Goal: Task Accomplishment & Management: Use online tool/utility

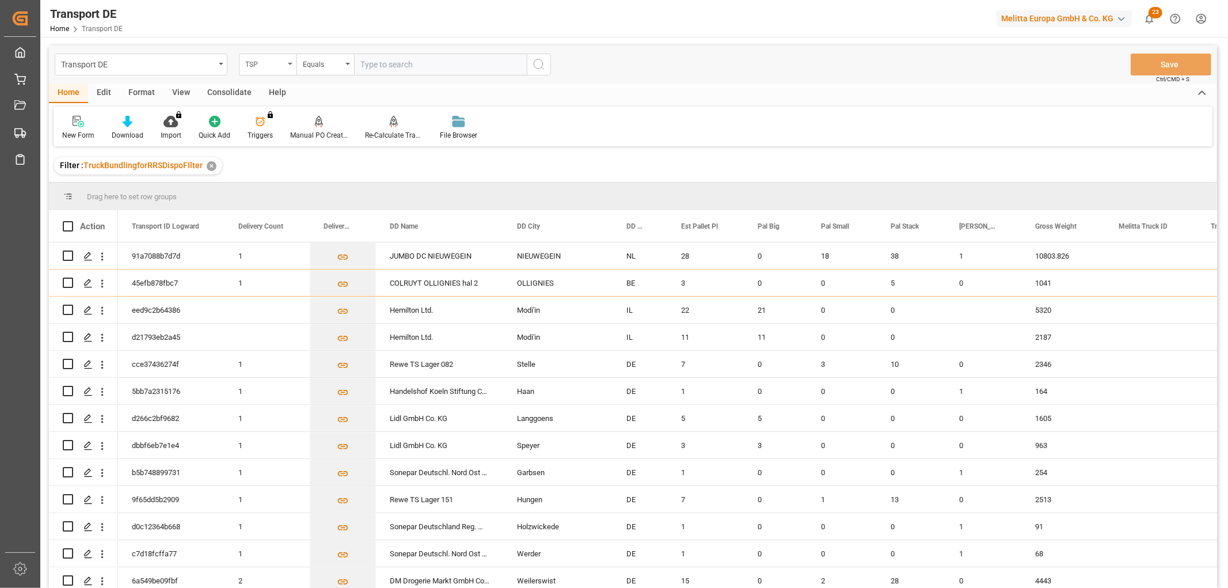
click at [262, 61] on div "TSP" at bounding box center [264, 62] width 39 height 13
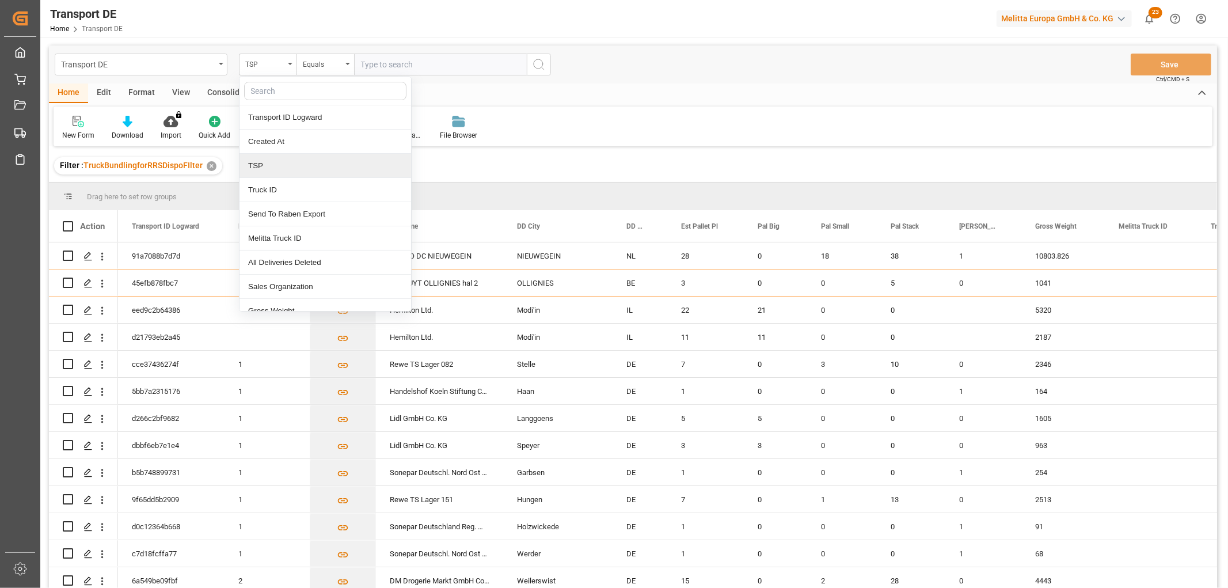
click at [268, 163] on div "TSP" at bounding box center [325, 166] width 172 height 24
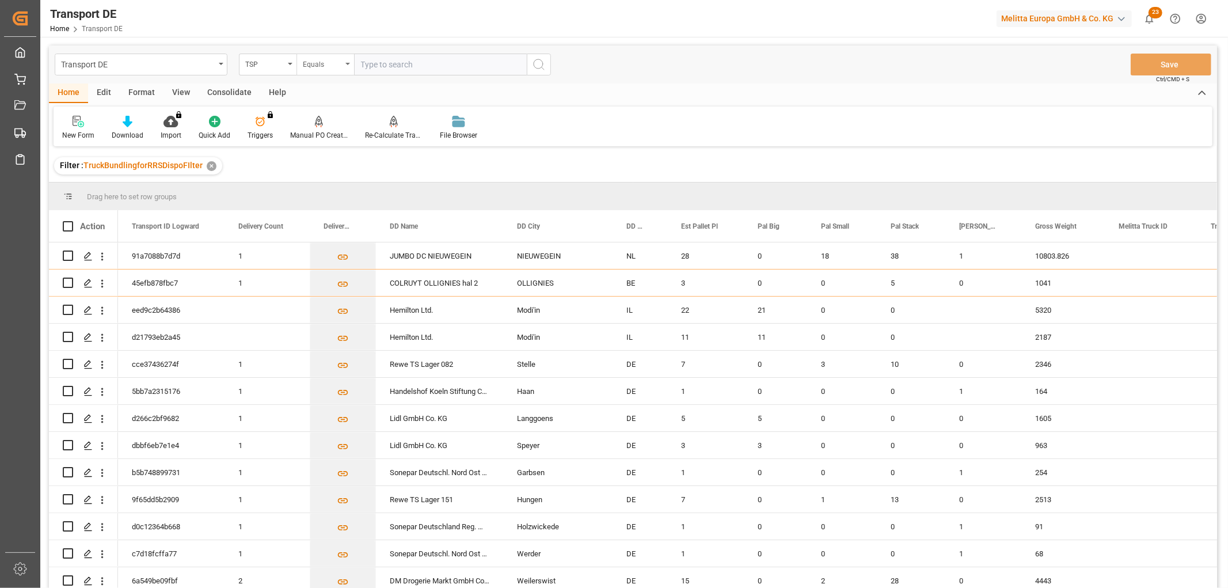
click at [317, 73] on div "Equals" at bounding box center [325, 65] width 58 height 22
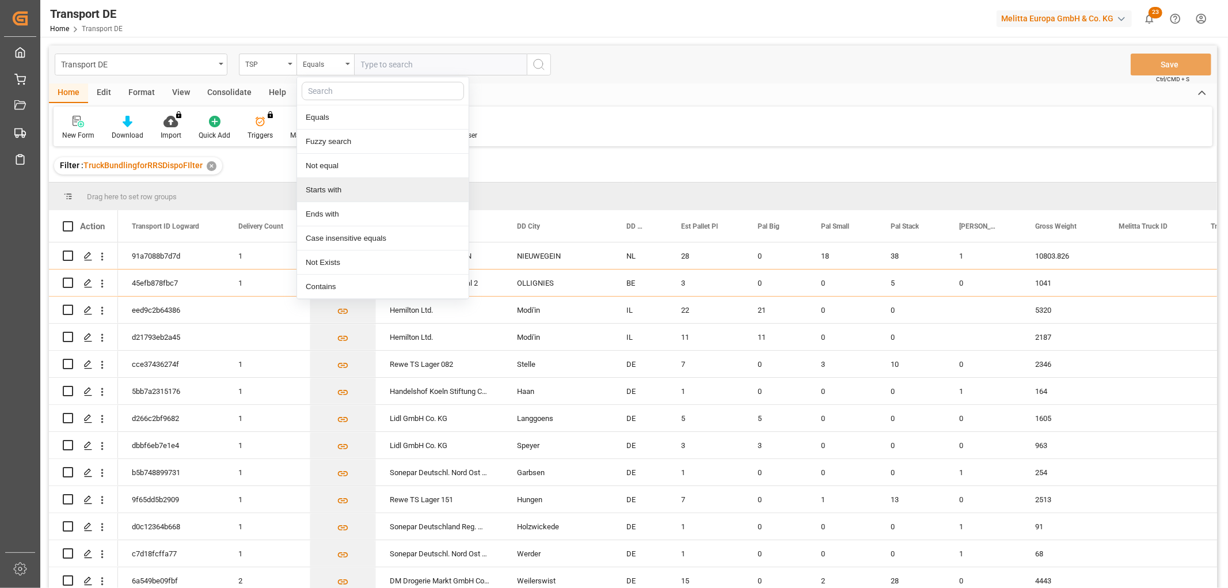
click at [342, 194] on div "Starts with" at bounding box center [383, 190] width 172 height 24
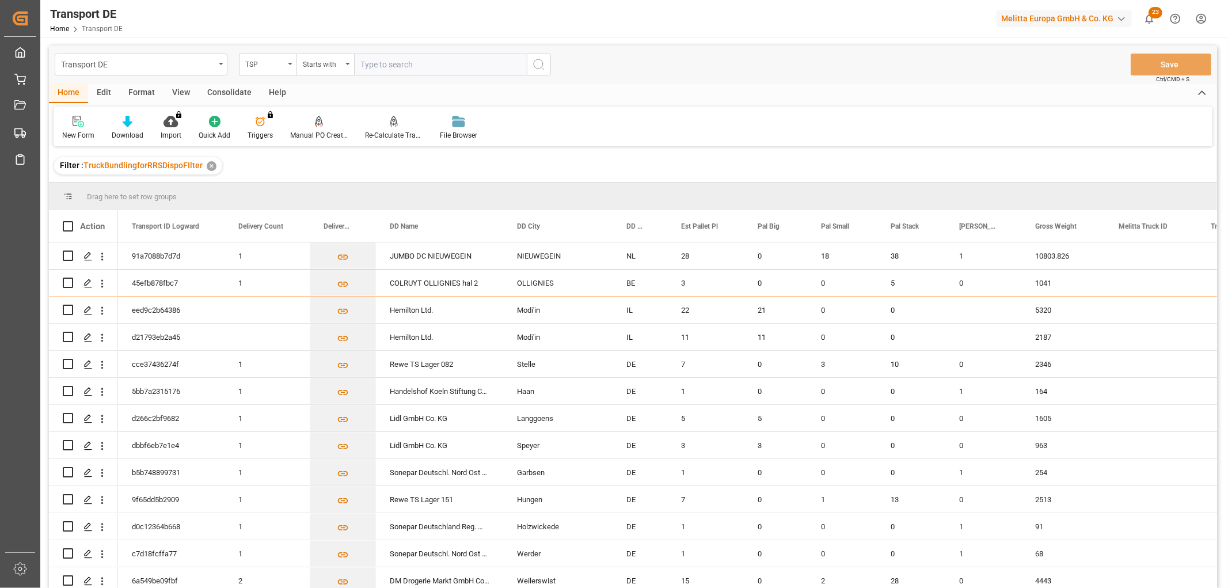
click at [391, 64] on input "text" at bounding box center [440, 65] width 173 height 22
type input "LIT DE"
click at [536, 64] on icon "search button" at bounding box center [539, 65] width 14 height 14
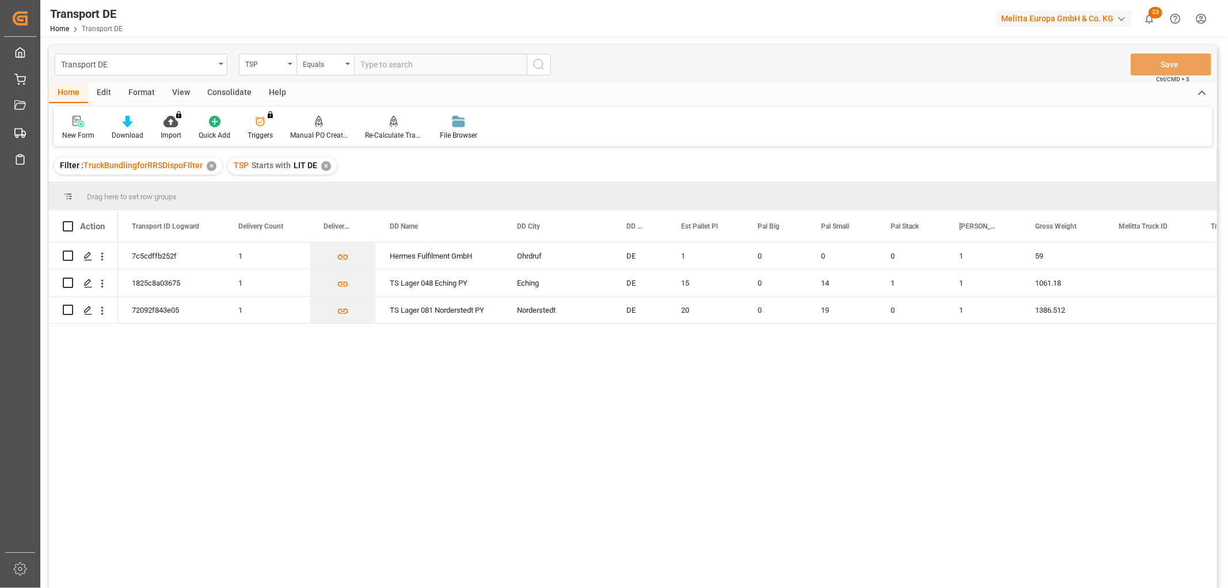
click at [321, 165] on div "✕" at bounding box center [326, 166] width 10 height 10
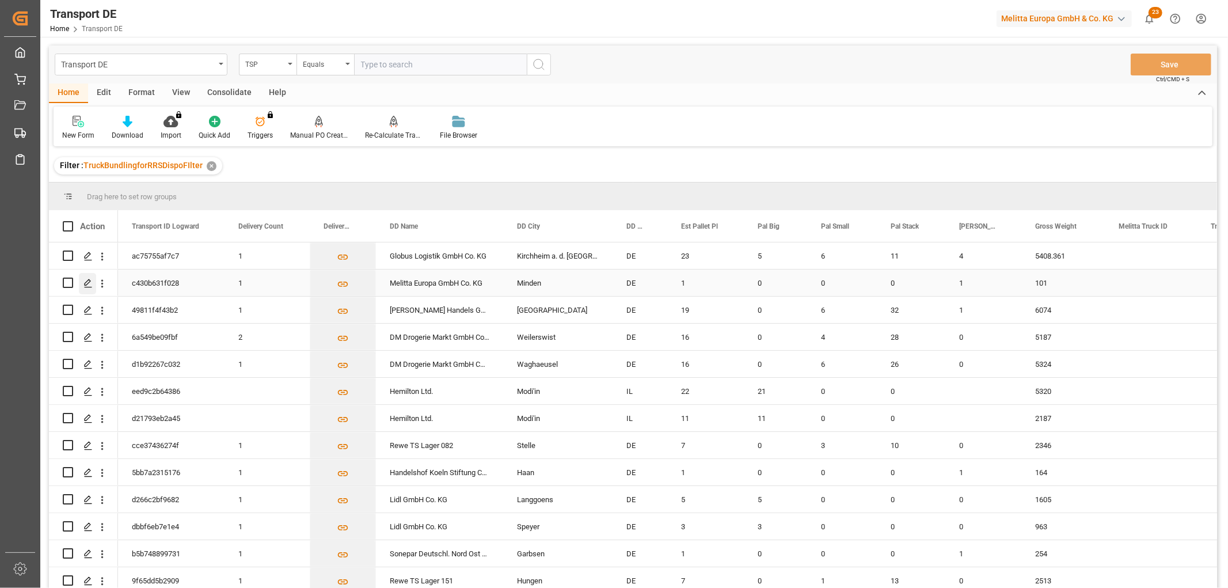
click at [88, 283] on polygon "Press SPACE to select this row." at bounding box center [88, 282] width 6 height 6
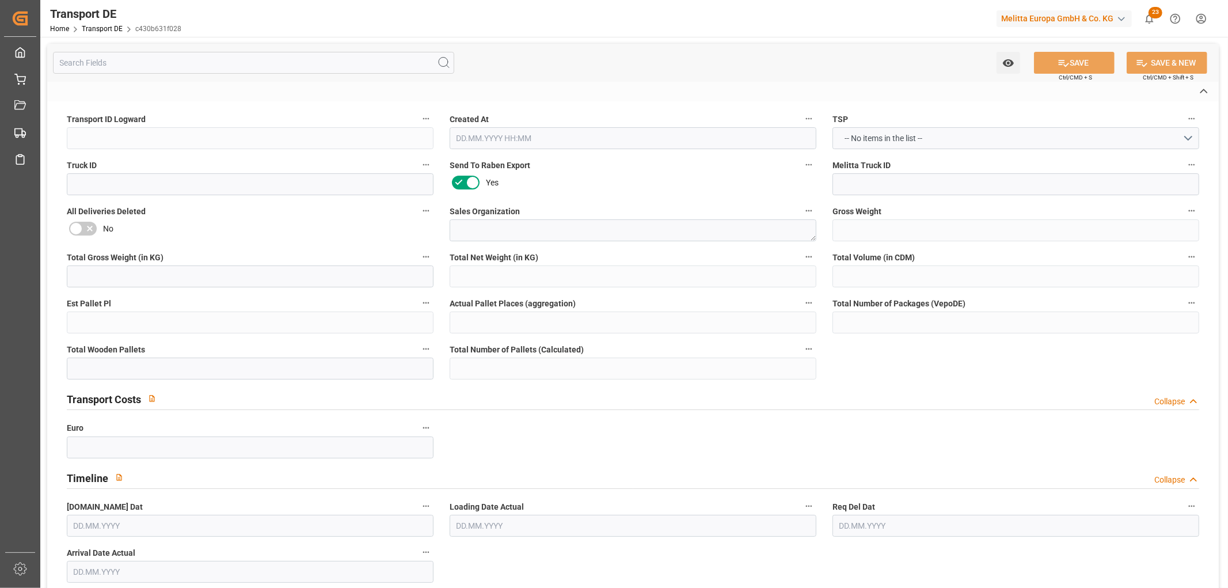
type input "c430b631f028"
type textarea "5"
type textarea "0000090245"
type textarea "Melitta Europa GmbH Co. KG"
type input "Ringstr. 99"
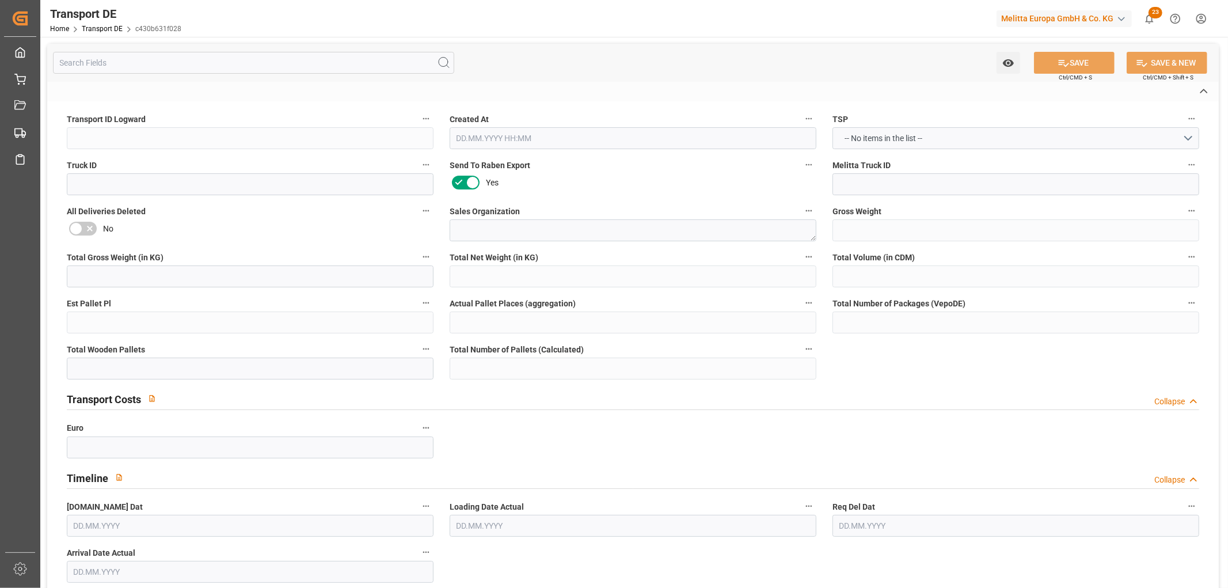
type input "32427"
type textarea "Minden"
type input "DE"
type input "DE-32423"
type textarea "c478d193fdd9"
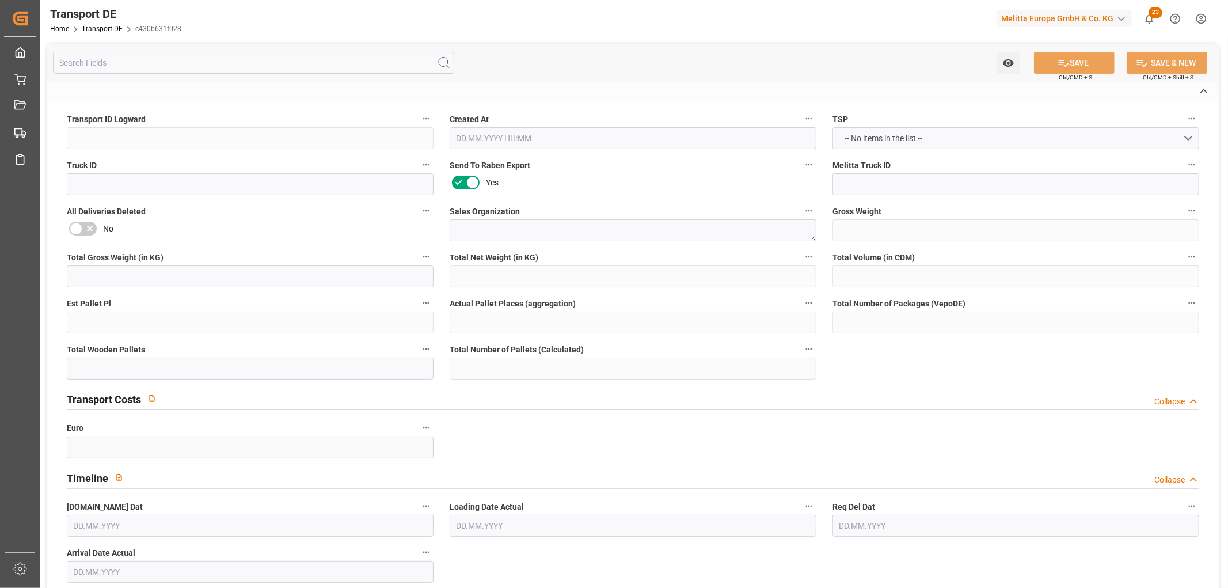
type input "DE_00"
type input "CPT"
type input "DE 126011900"
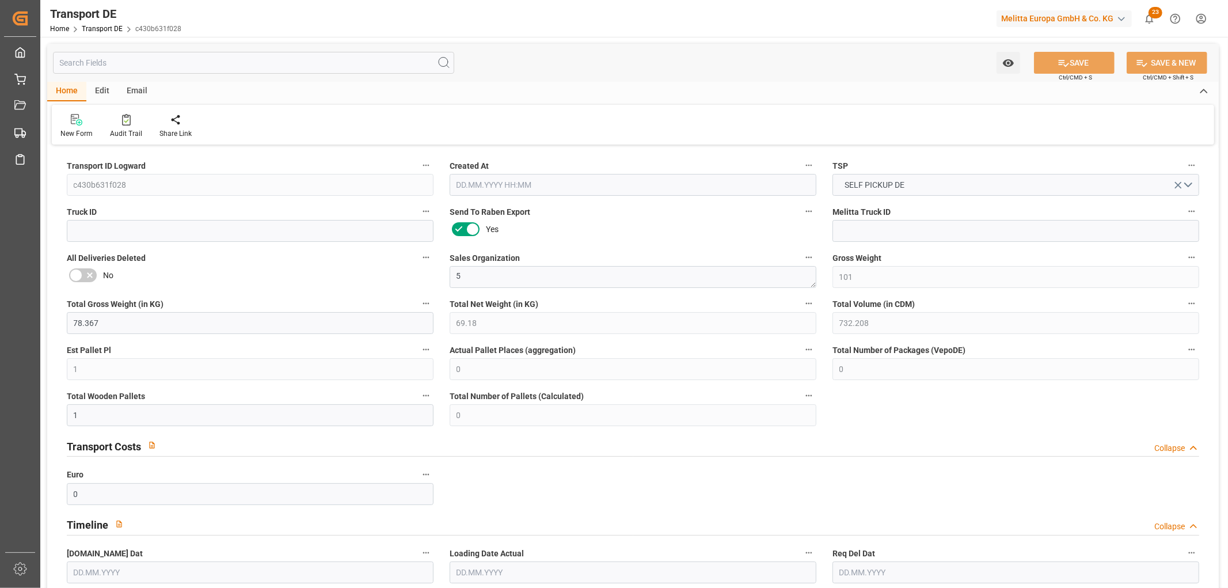
type input "101"
type input "78.367"
type input "69.18"
type input "732.208"
type input "1"
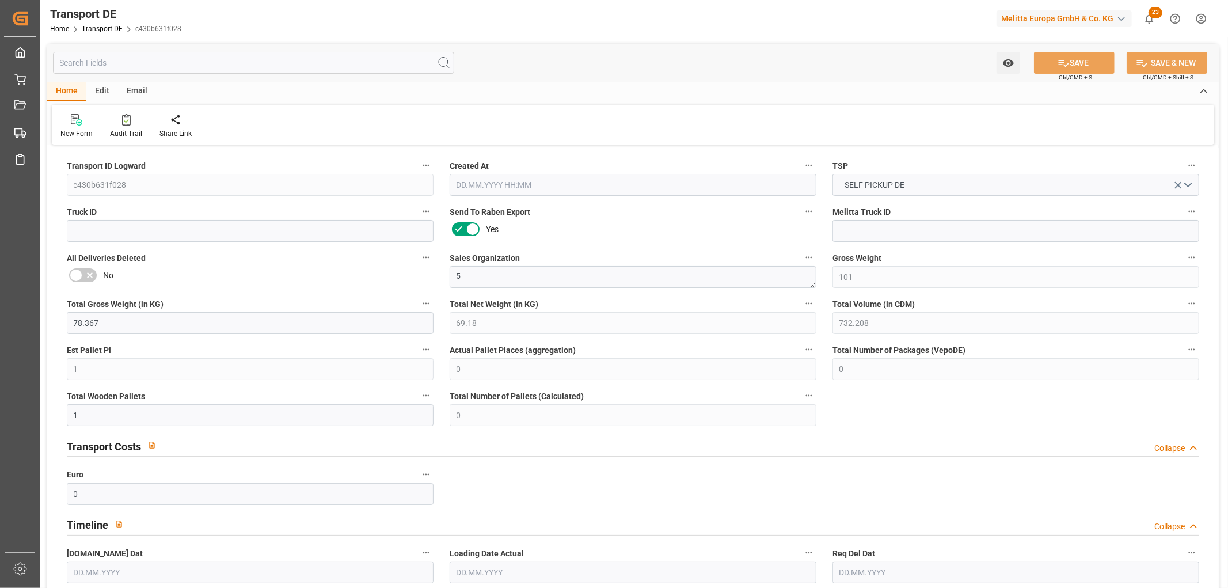
type input "0"
type input "1"
type input "0"
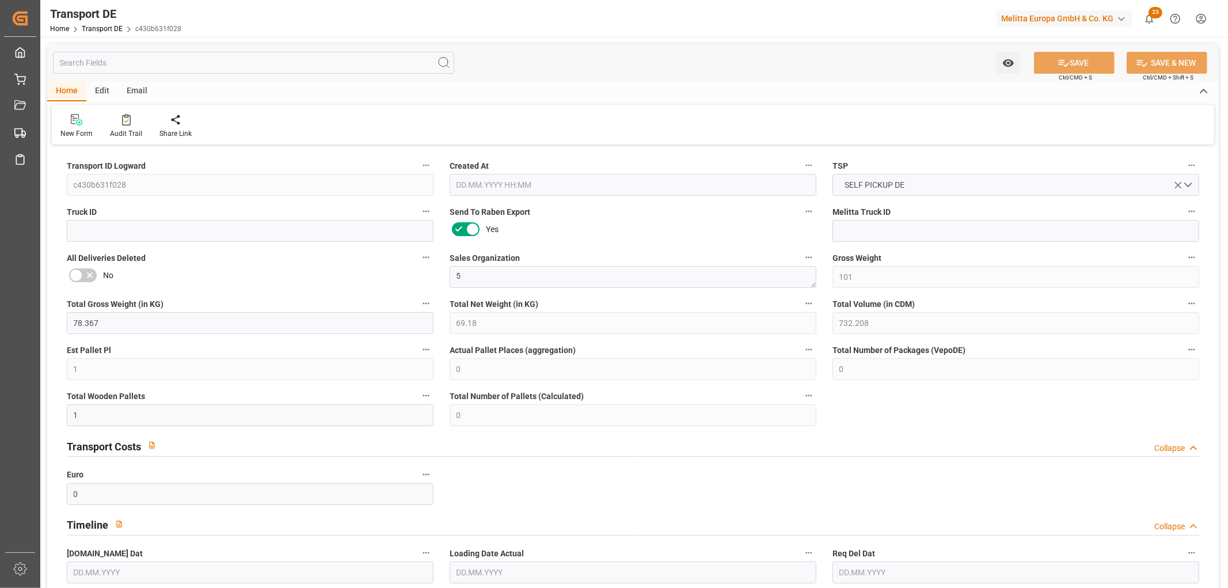
type input "32"
type input "0"
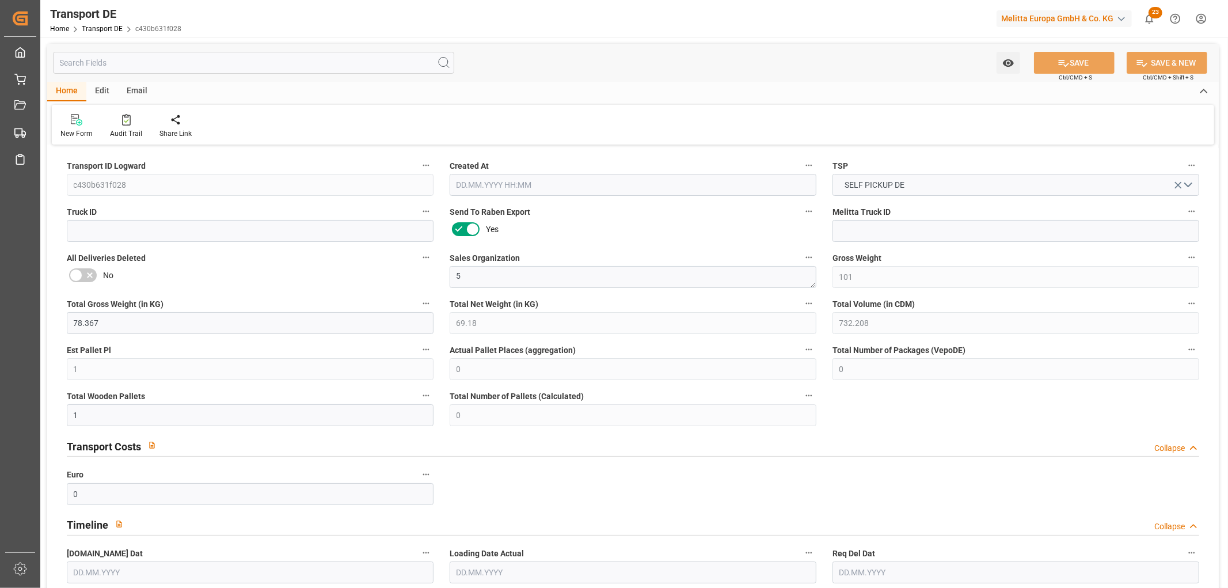
type input "0"
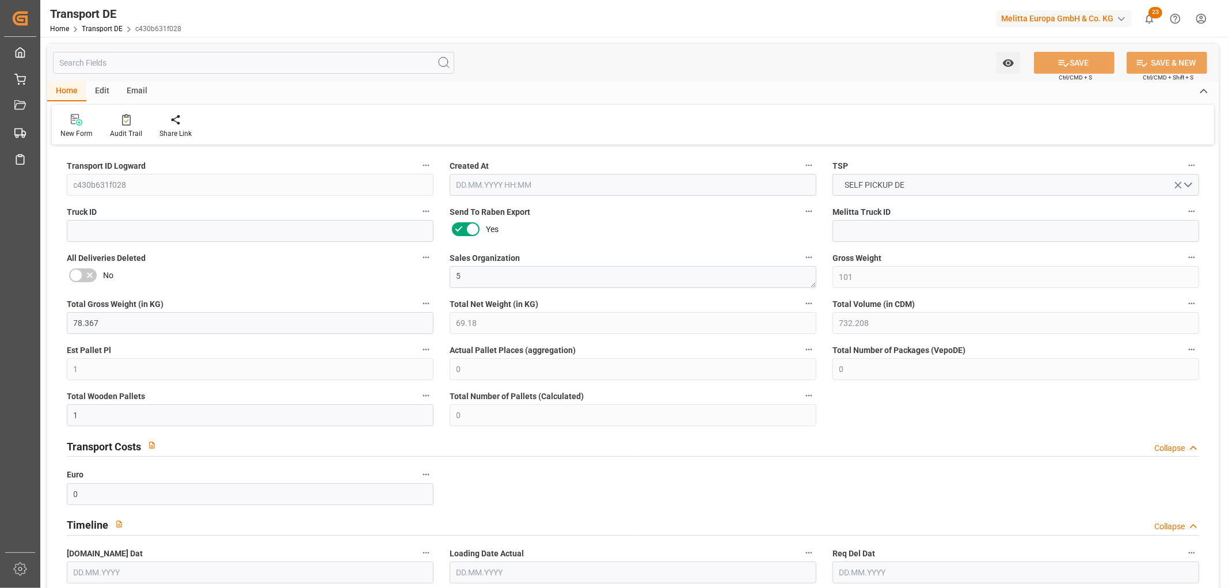
type input "0"
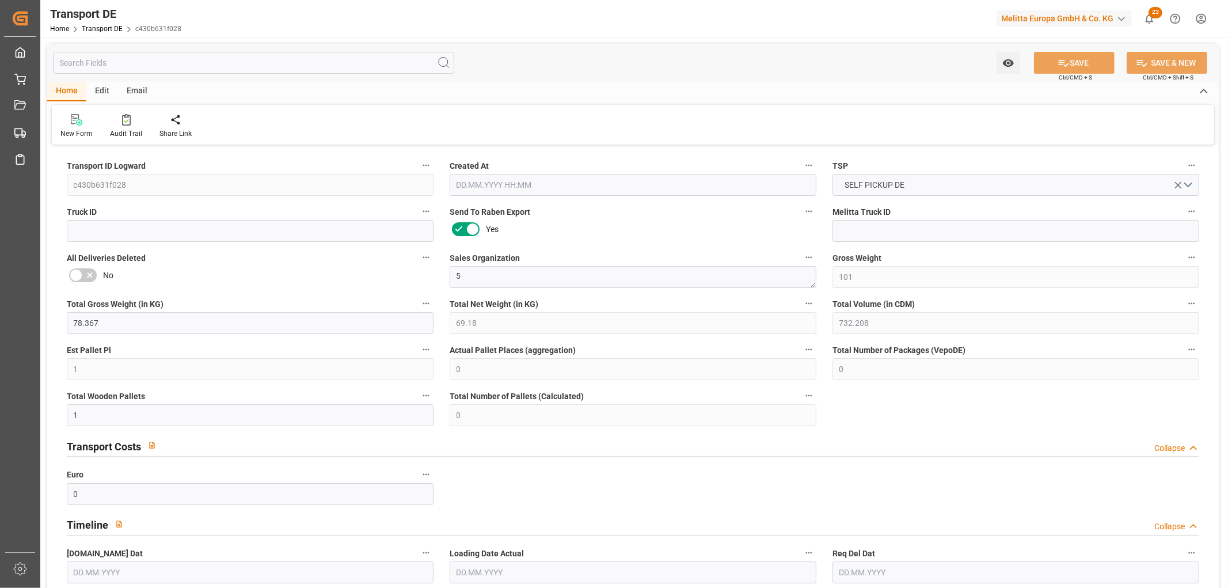
type input "0"
type input "1"
type input "0"
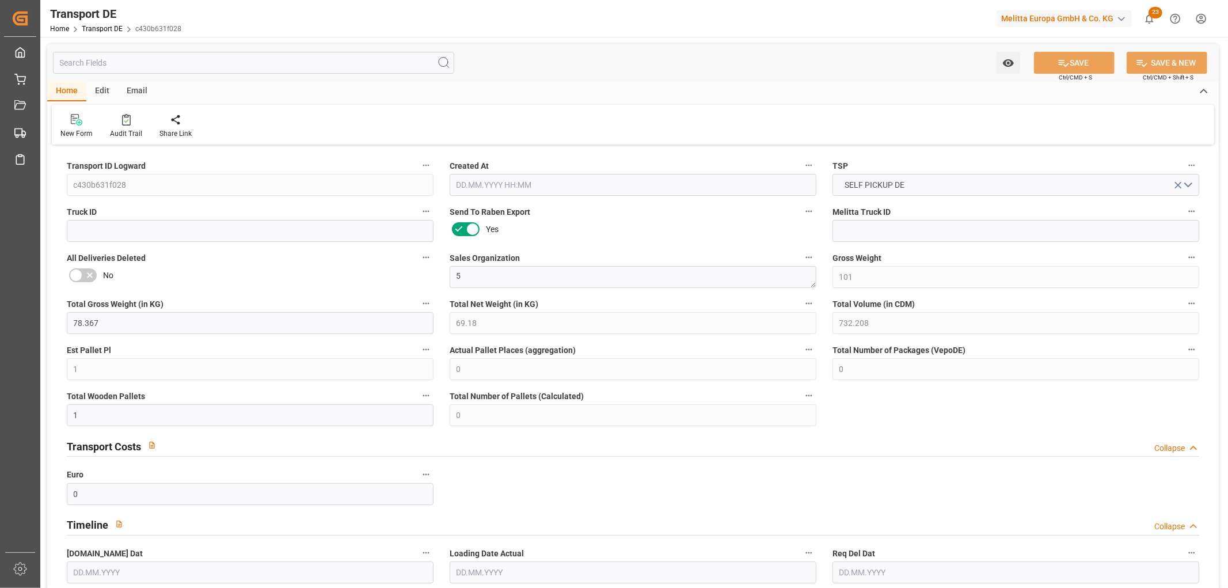
type input "0"
type input "3.039"
type input "0"
type input "16.09.2025 12:27"
type input "10.09.2025"
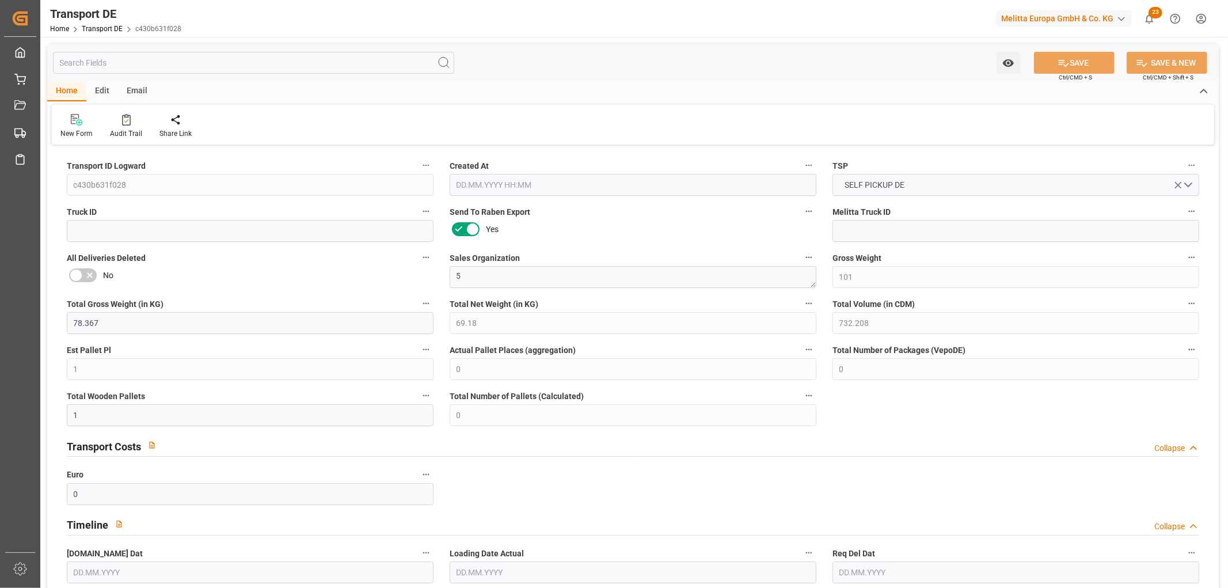
type input "[DATE]"
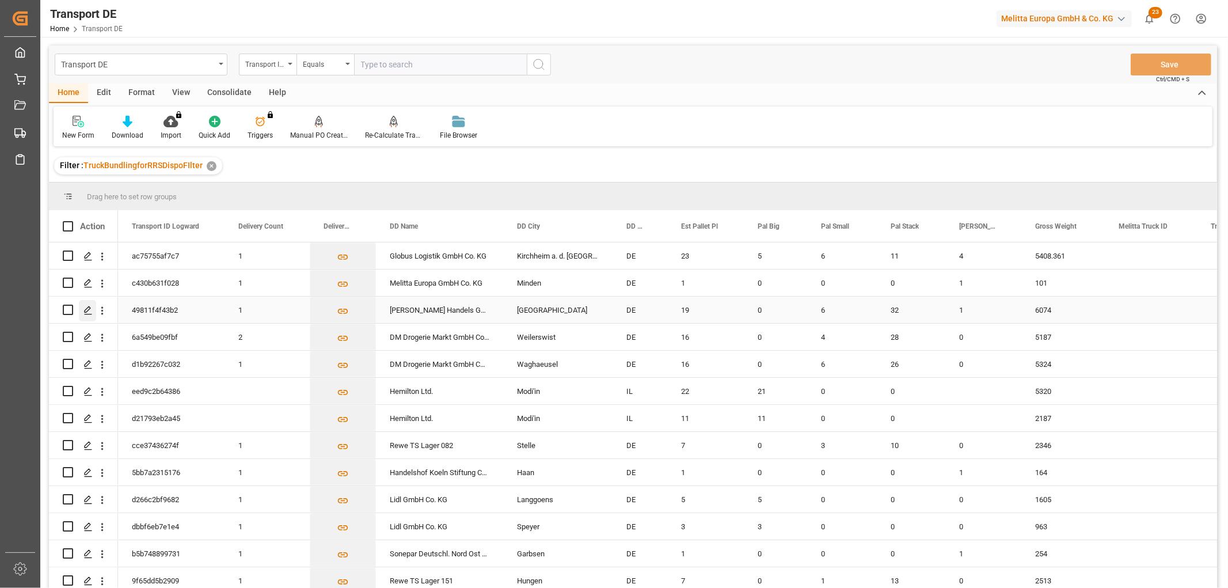
click at [90, 310] on icon "Press SPACE to select this row." at bounding box center [87, 310] width 9 height 9
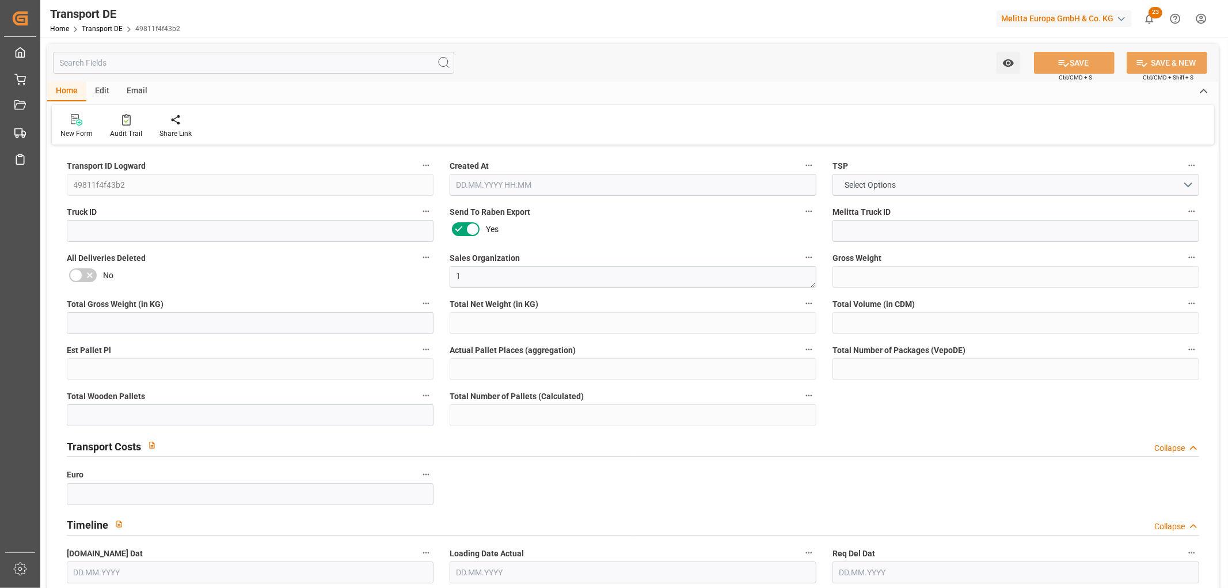
type input "6074"
type input "4883.232"
type input "3561.904"
type input "32549.236"
type input "19"
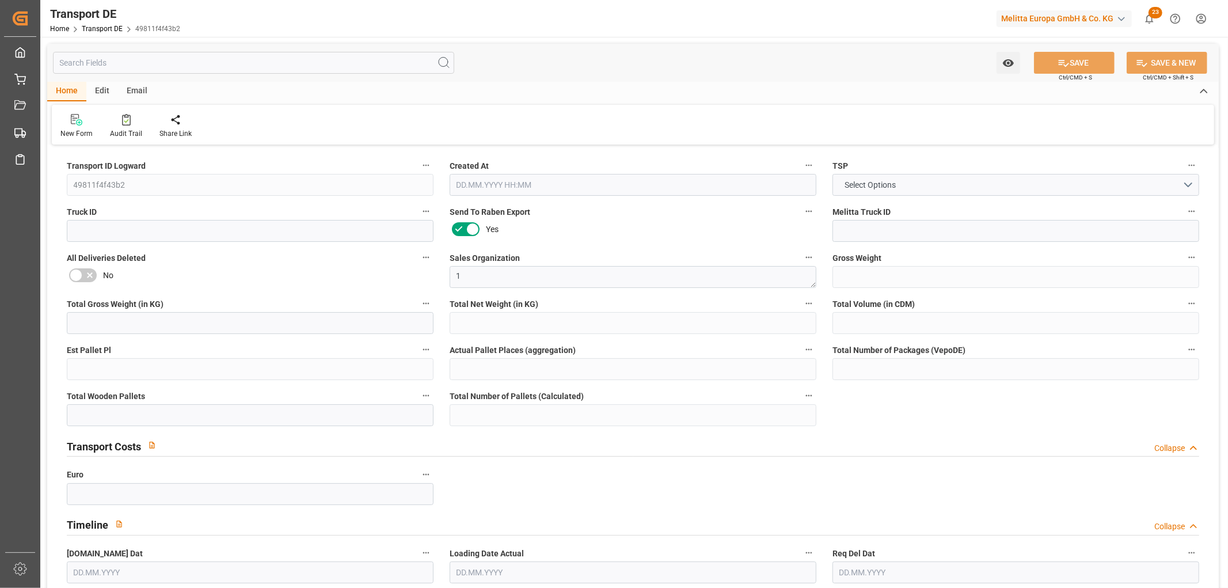
type input "0"
type input "39"
type input "24"
type input "0"
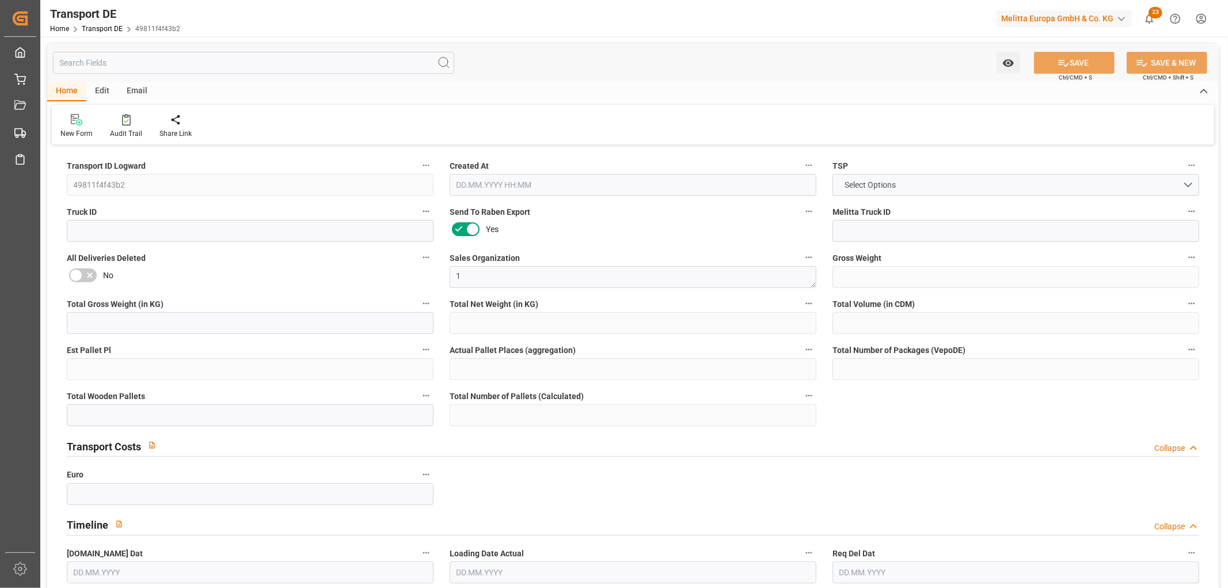
type input "89"
type input "0"
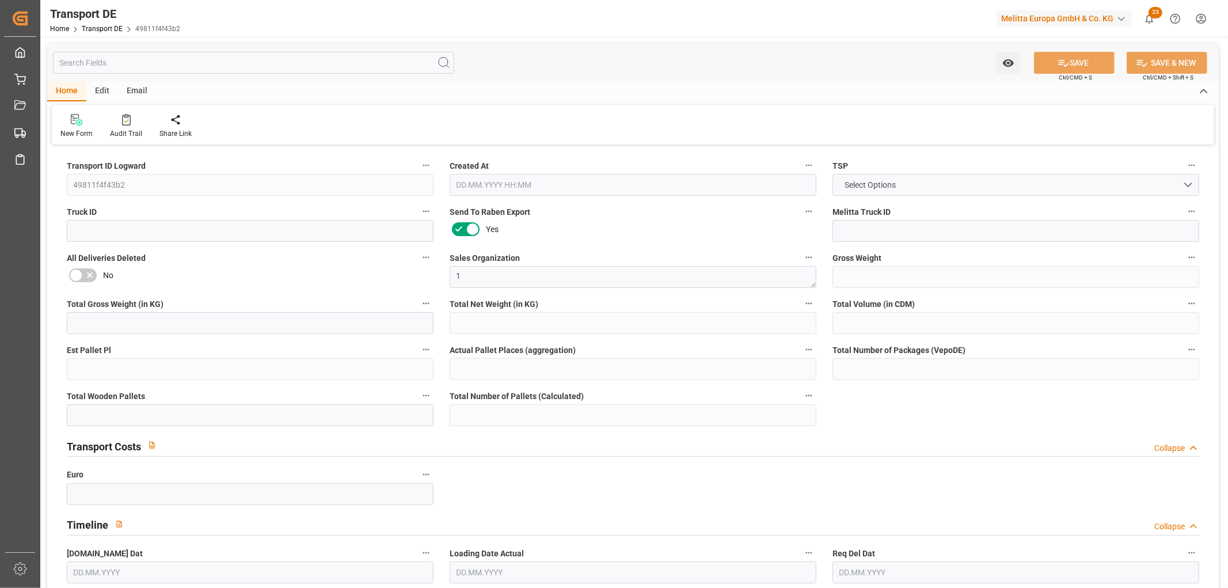
type input "0"
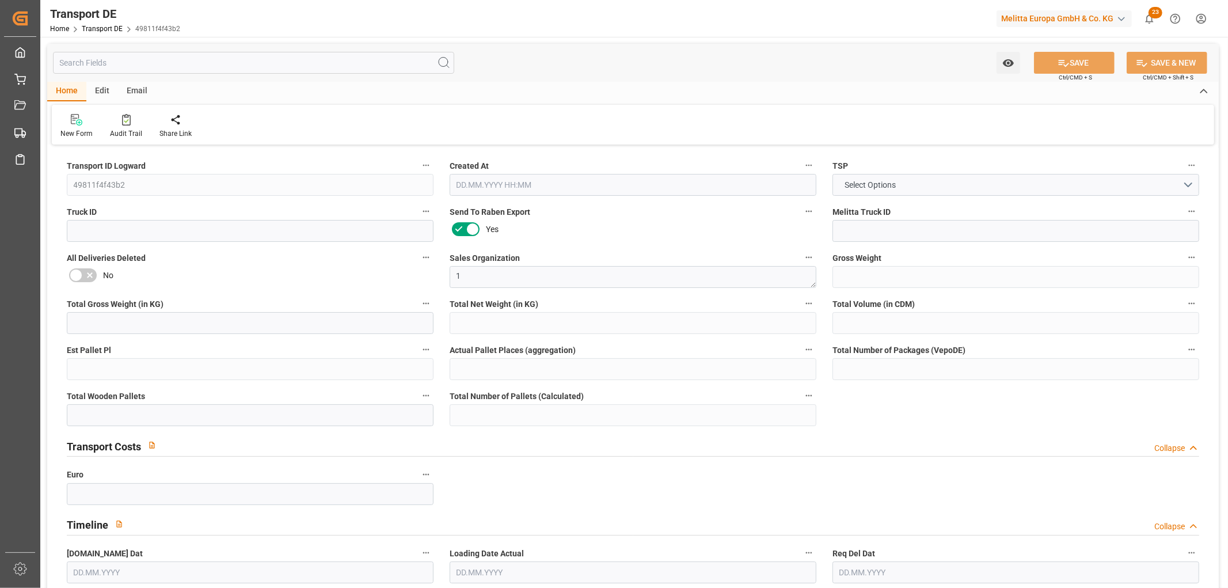
type input "0"
type input "6"
type input "32"
type input "0"
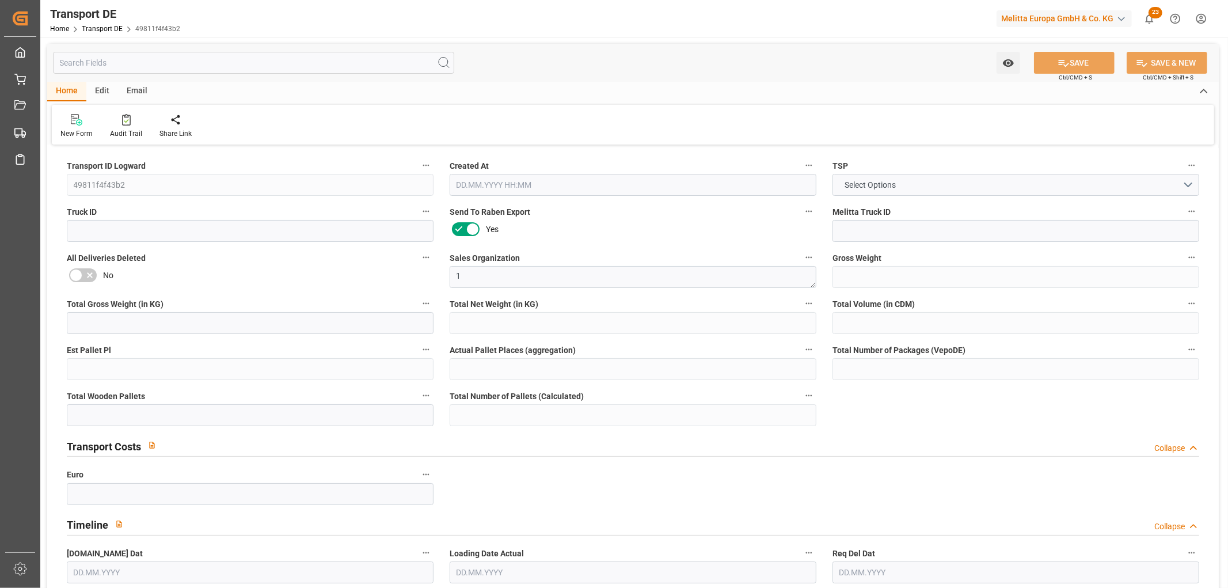
type input "0"
type input "1"
type input "0"
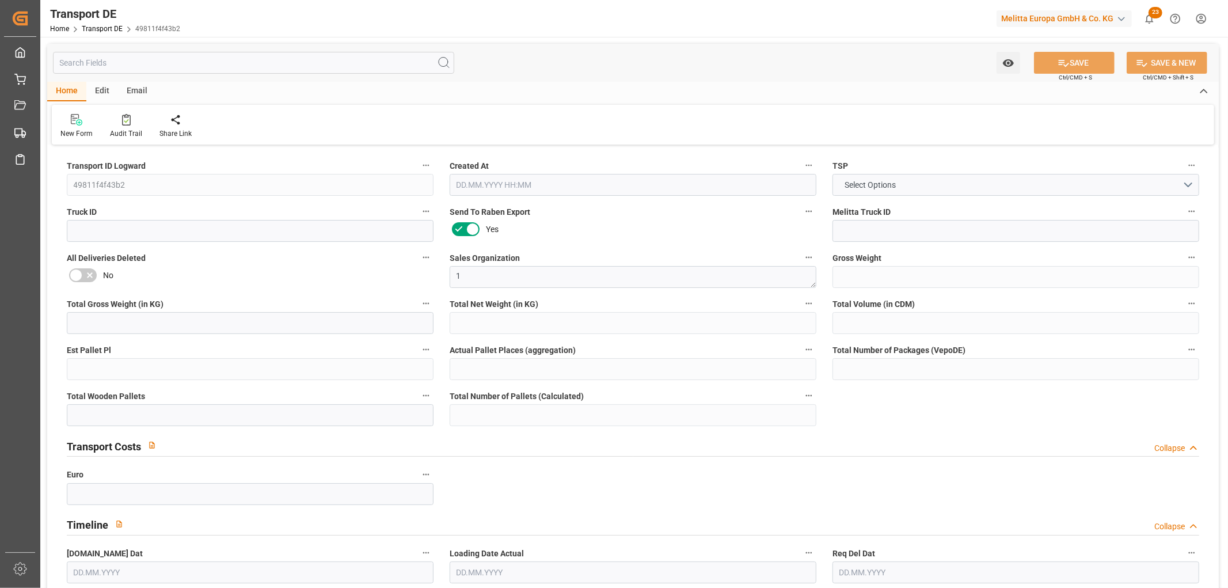
type input "2313"
type input "619.239"
type input "560.03"
type input "15.09.2025 23:01"
type input "18.09.2025"
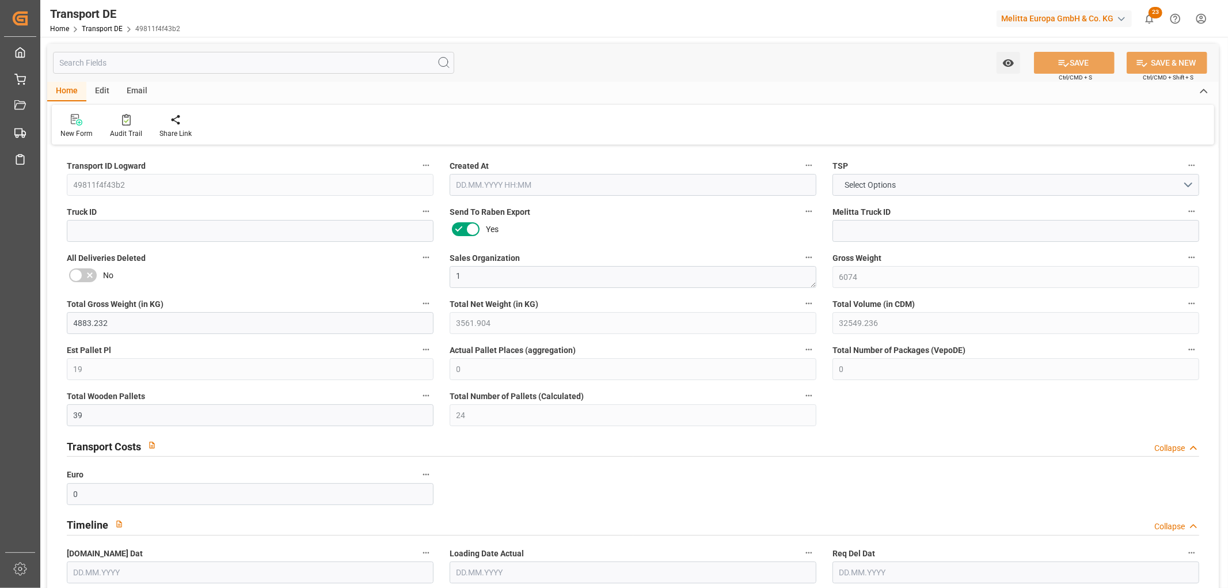
type input "22.09.2025"
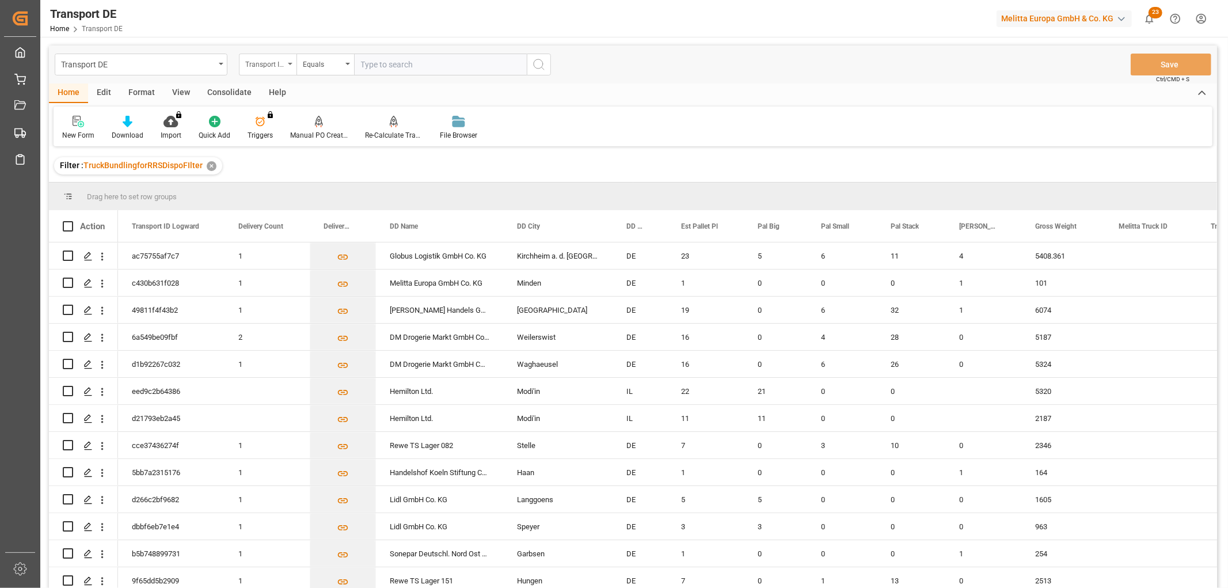
click at [267, 65] on div "Transport ID Logward" at bounding box center [264, 62] width 39 height 13
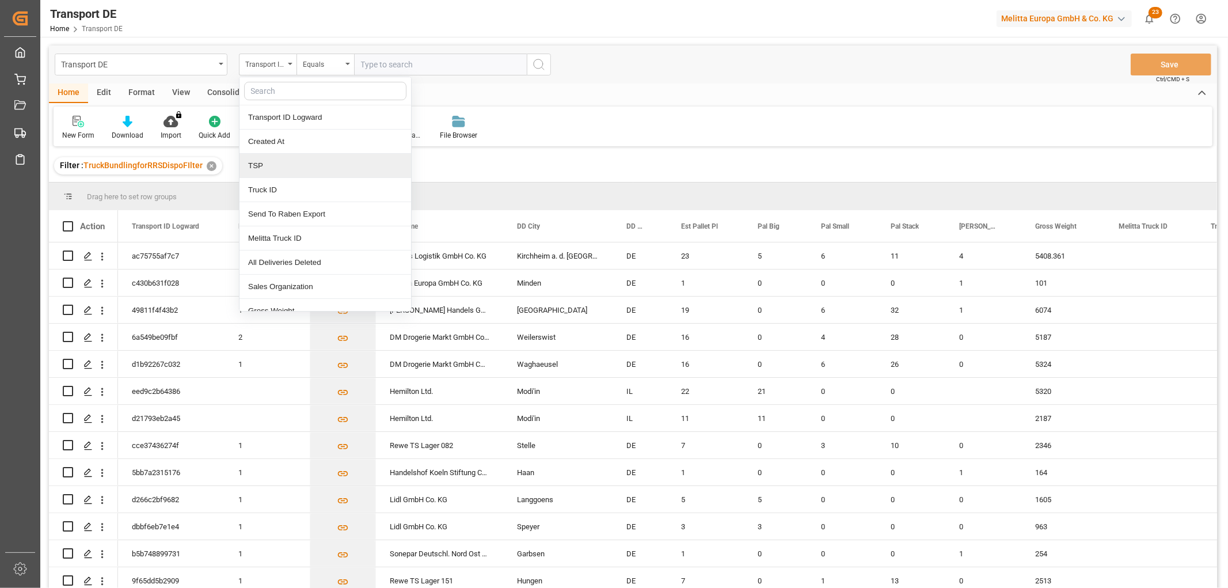
click at [272, 167] on div "TSP" at bounding box center [325, 166] width 172 height 24
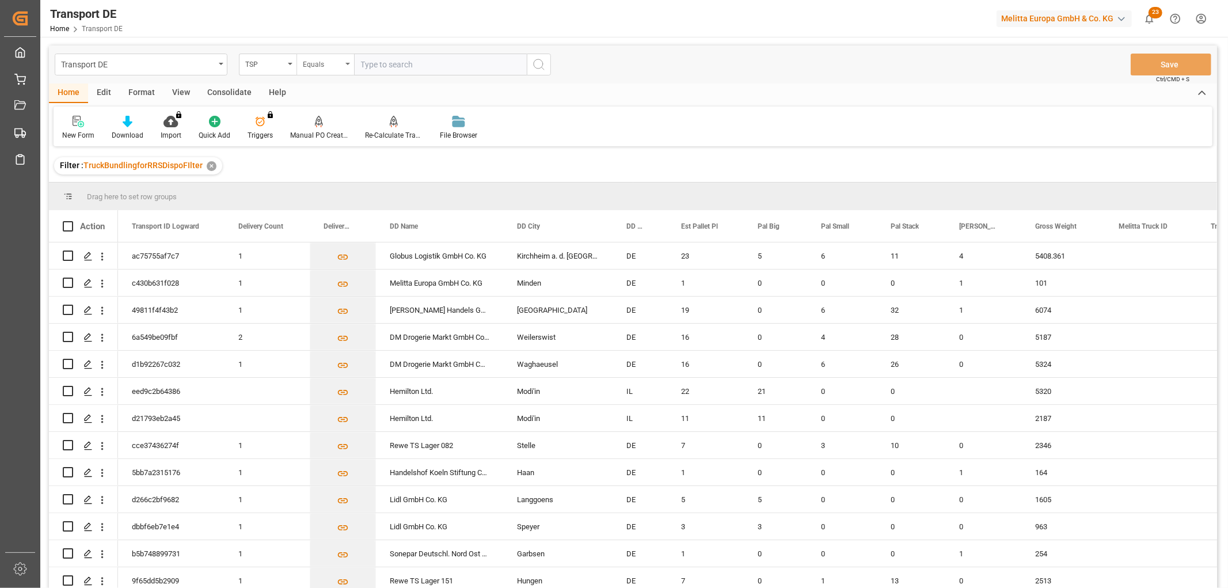
click at [312, 67] on div "Equals" at bounding box center [322, 62] width 39 height 13
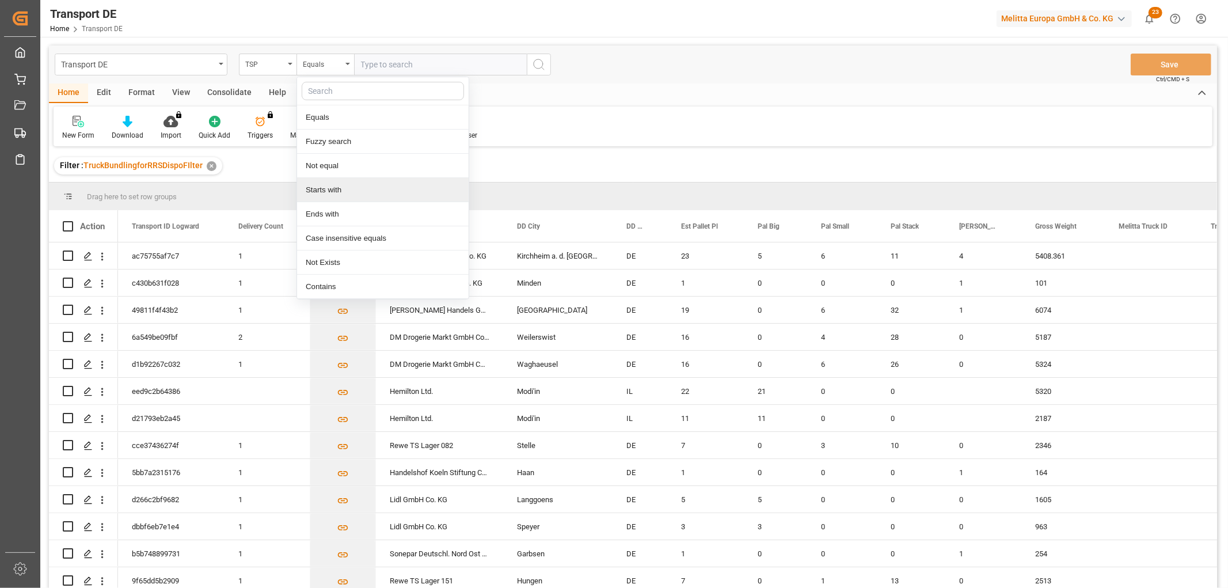
click at [320, 188] on div "Starts with" at bounding box center [383, 190] width 172 height 24
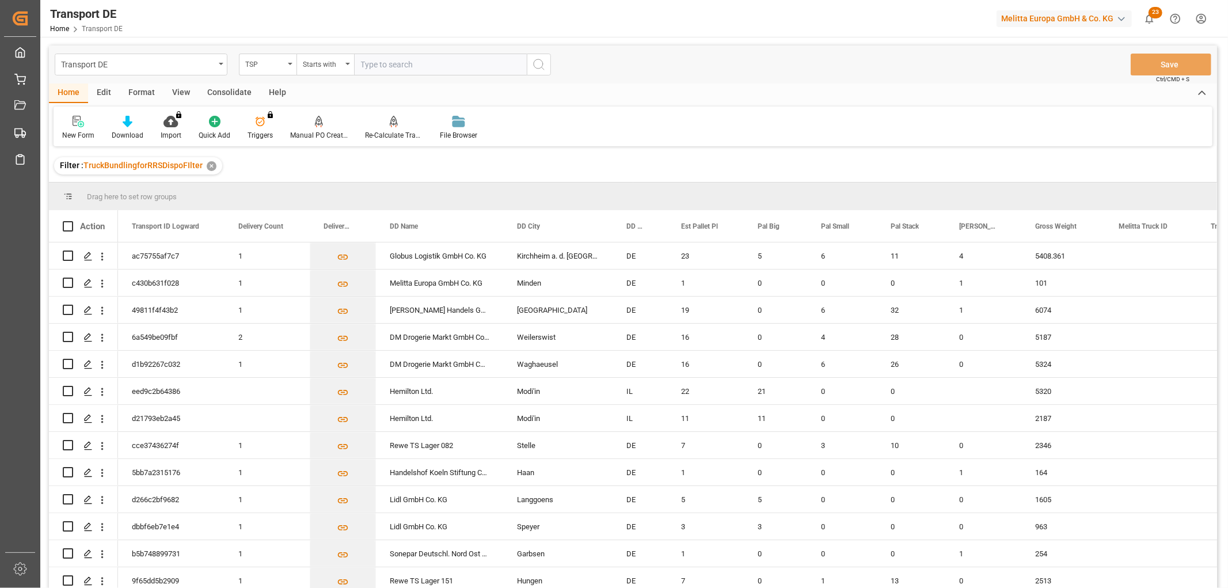
click at [364, 62] on input "text" at bounding box center [440, 65] width 173 height 22
type input "Moeller"
click at [540, 68] on icon "search button" at bounding box center [539, 65] width 14 height 14
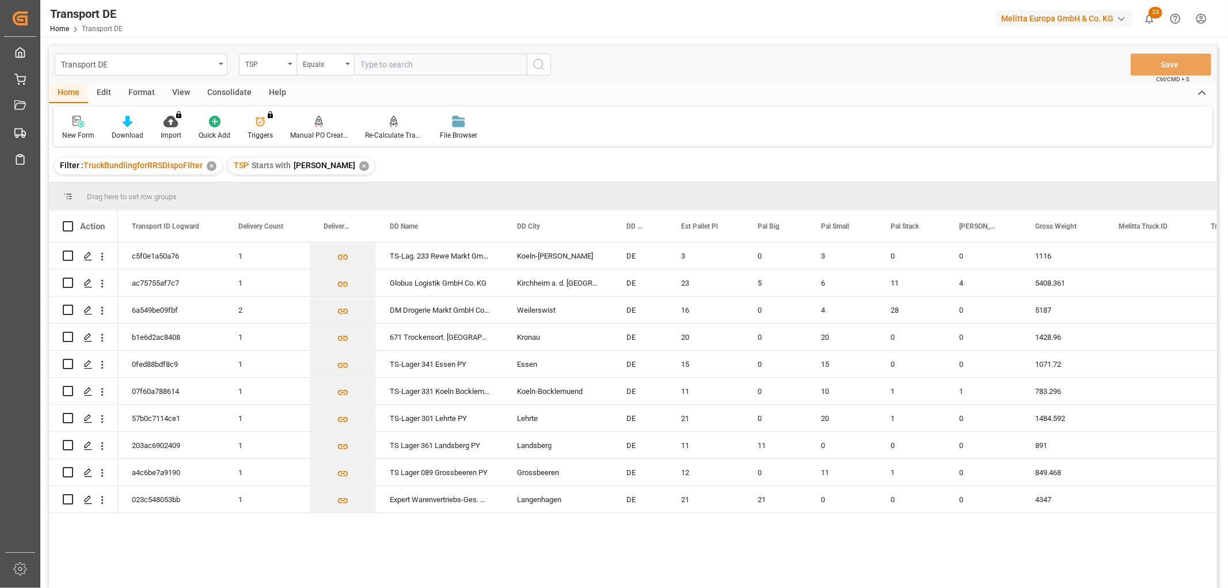
click at [216, 89] on div "Consolidate" at bounding box center [230, 93] width 62 height 20
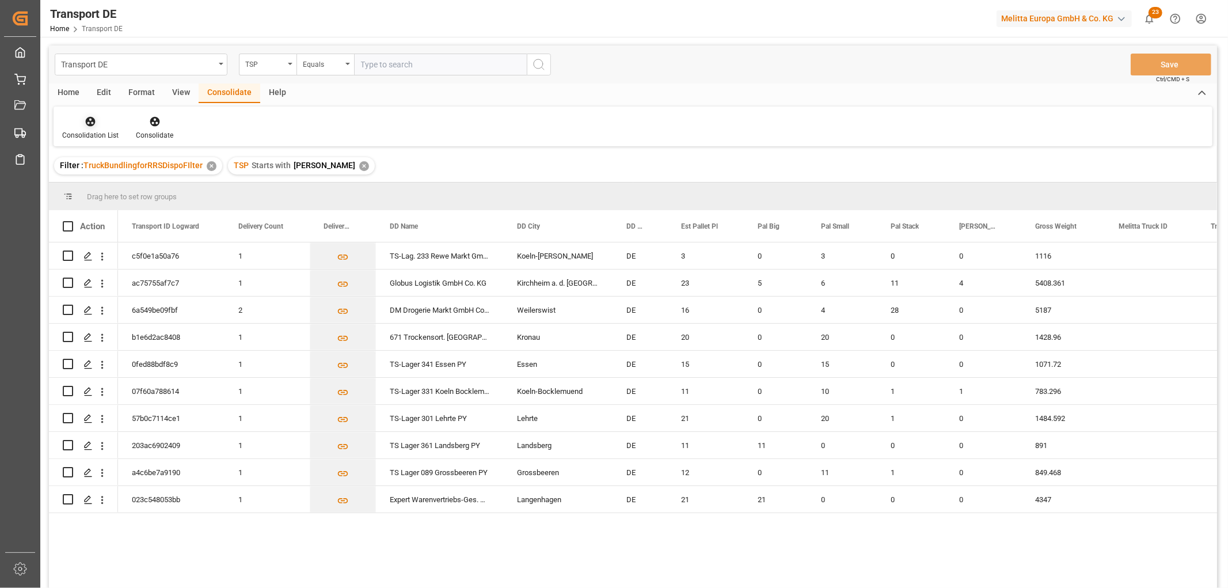
click at [87, 121] on icon at bounding box center [91, 122] width 10 height 10
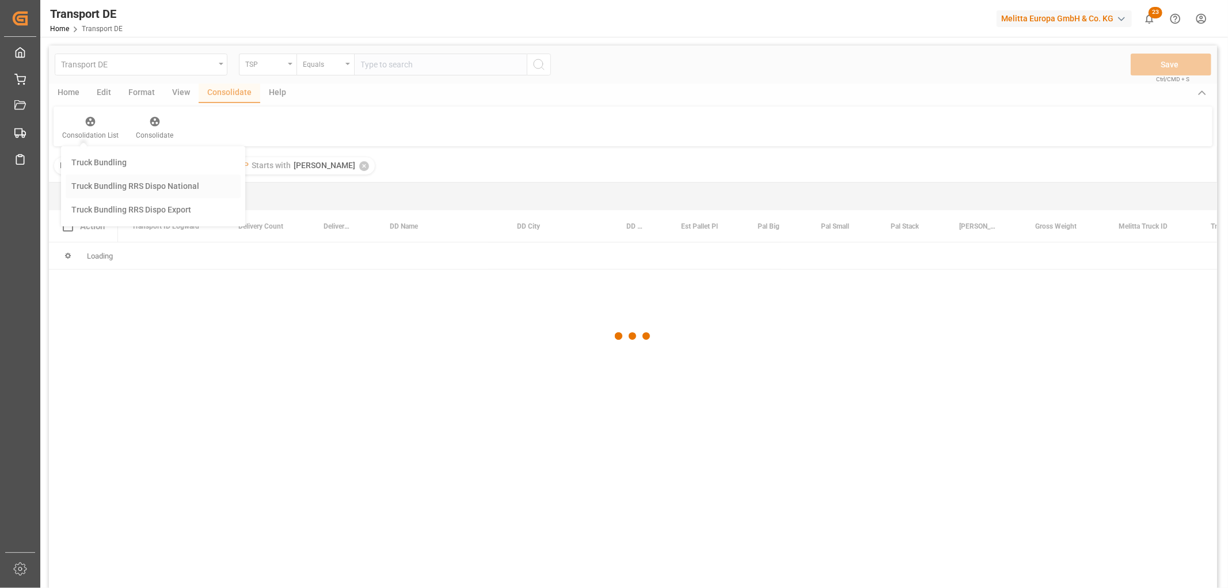
click at [113, 186] on div "Transport DE TSP Equals Save Ctrl/CMD + S Home Edit Format View Consolidate Hel…" at bounding box center [633, 331] width 1168 height 573
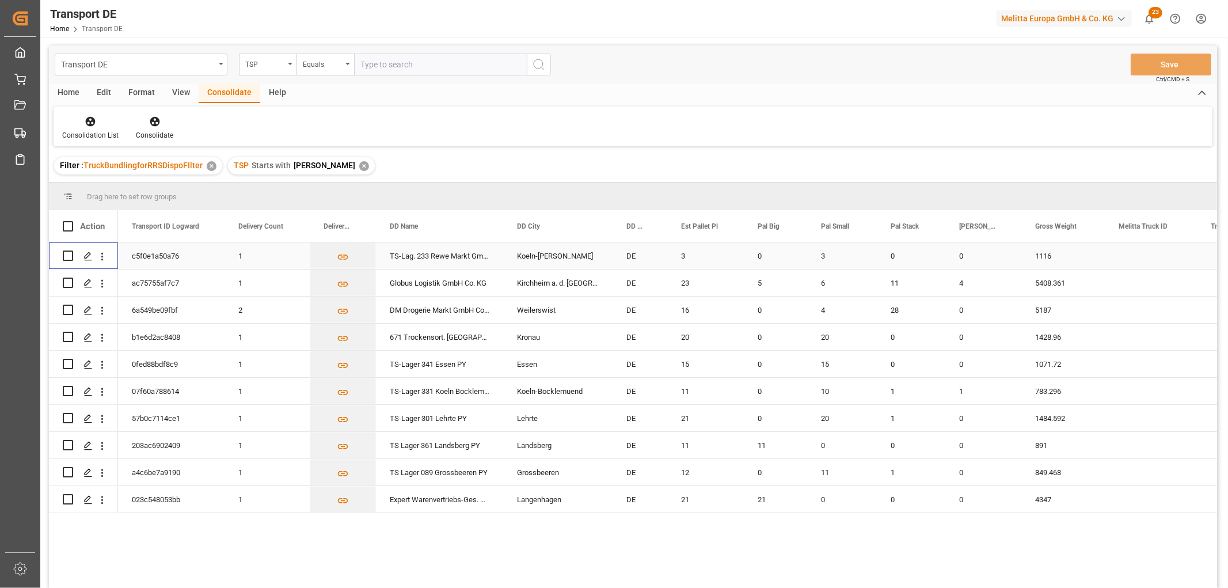
click at [66, 257] on input "Press Space to toggle row selection (unchecked)" at bounding box center [68, 255] width 10 height 10
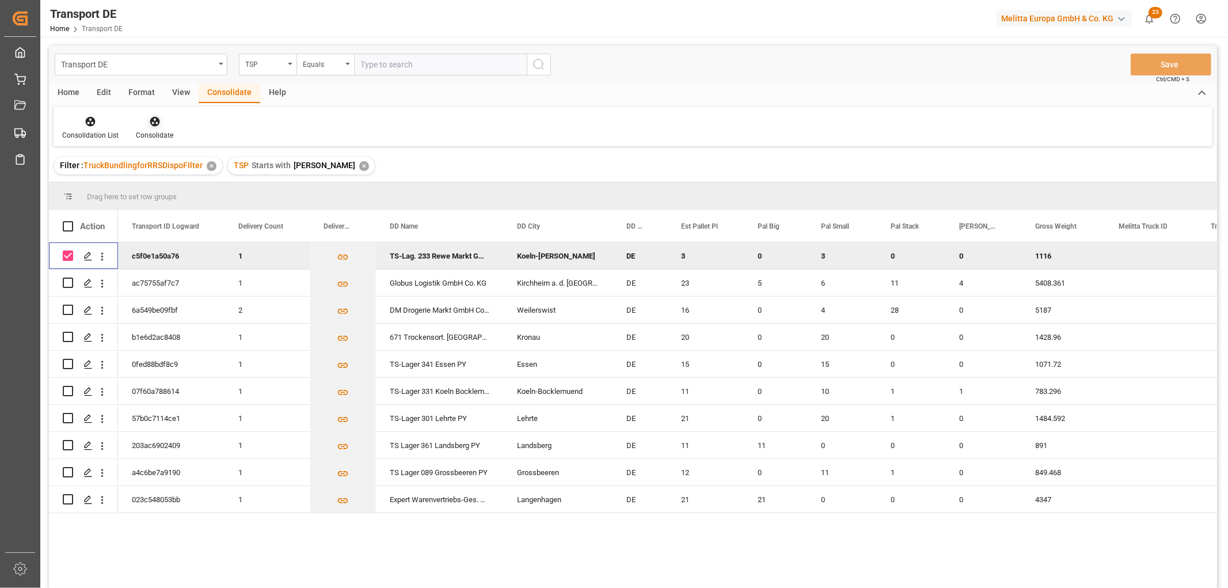
click at [155, 124] on icon at bounding box center [155, 122] width 10 height 10
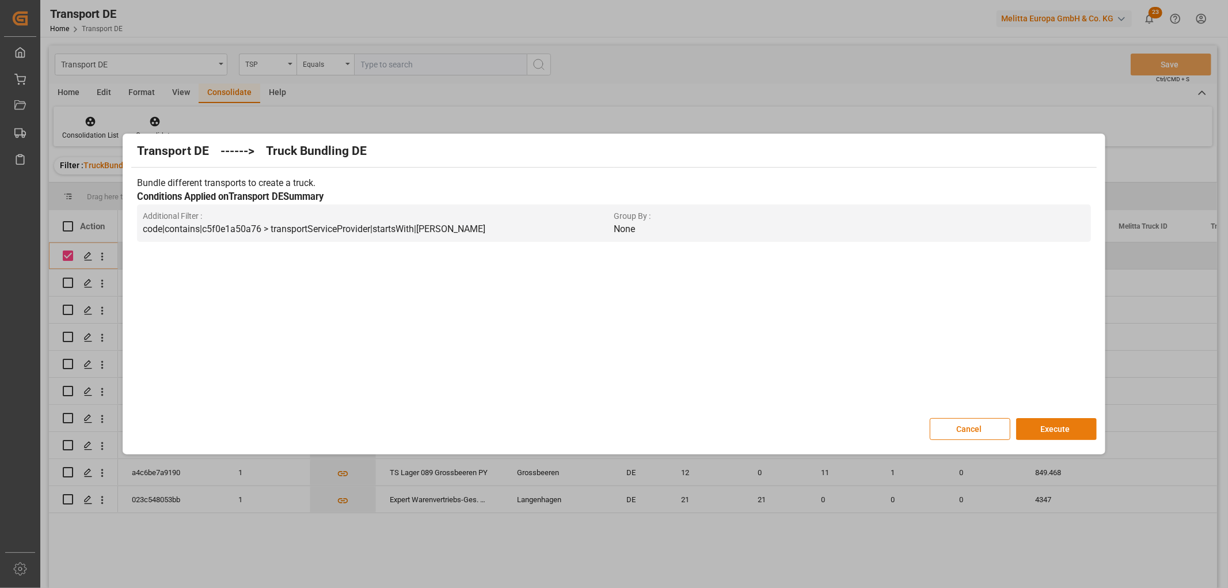
click at [1052, 427] on button "Execute" at bounding box center [1056, 429] width 81 height 22
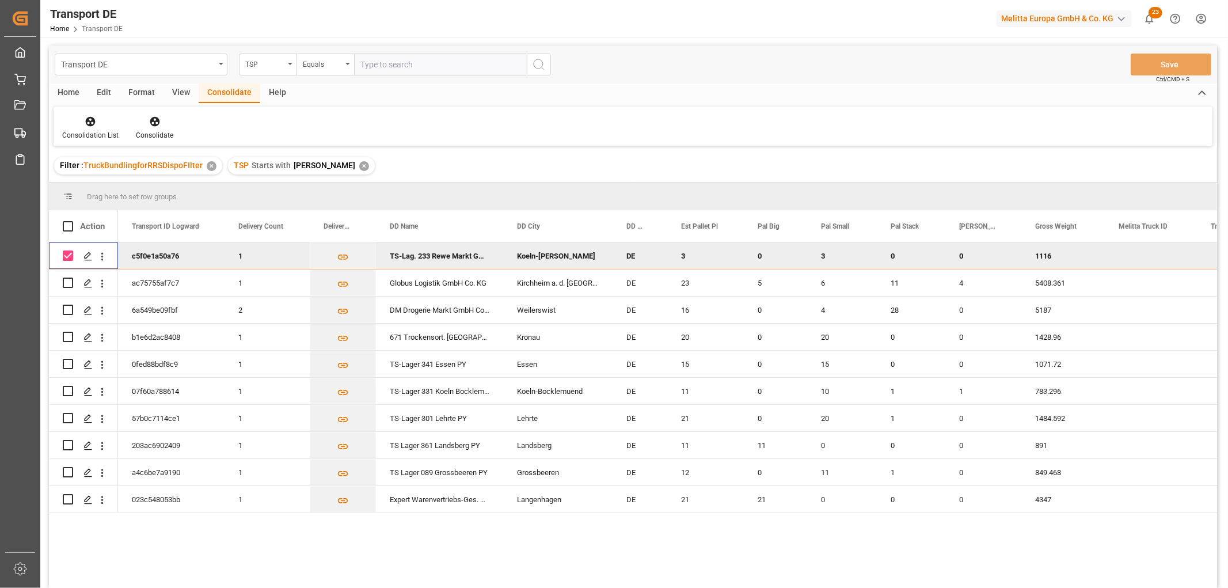
click at [67, 254] on input "Press Space to toggle row selection (checked)" at bounding box center [68, 255] width 10 height 10
checkbox input "false"
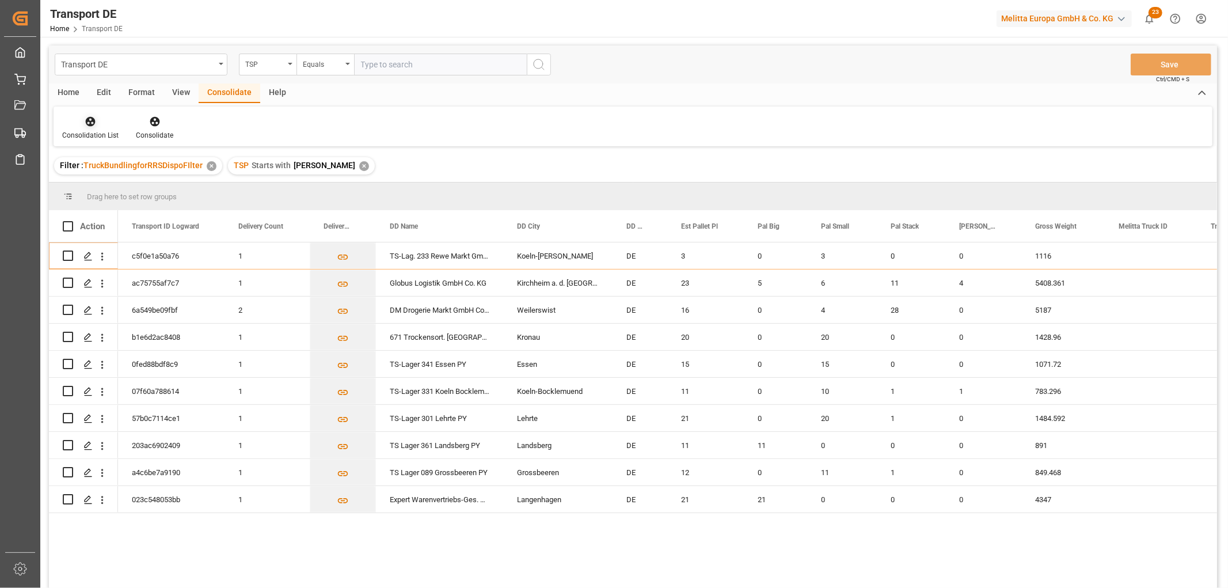
click at [89, 120] on icon at bounding box center [91, 122] width 12 height 12
click at [121, 183] on div "Transport DE TSP Equals Save Ctrl/CMD + S Home Edit Format View Consolidate Hel…" at bounding box center [633, 331] width 1168 height 573
click at [92, 122] on icon at bounding box center [91, 122] width 12 height 12
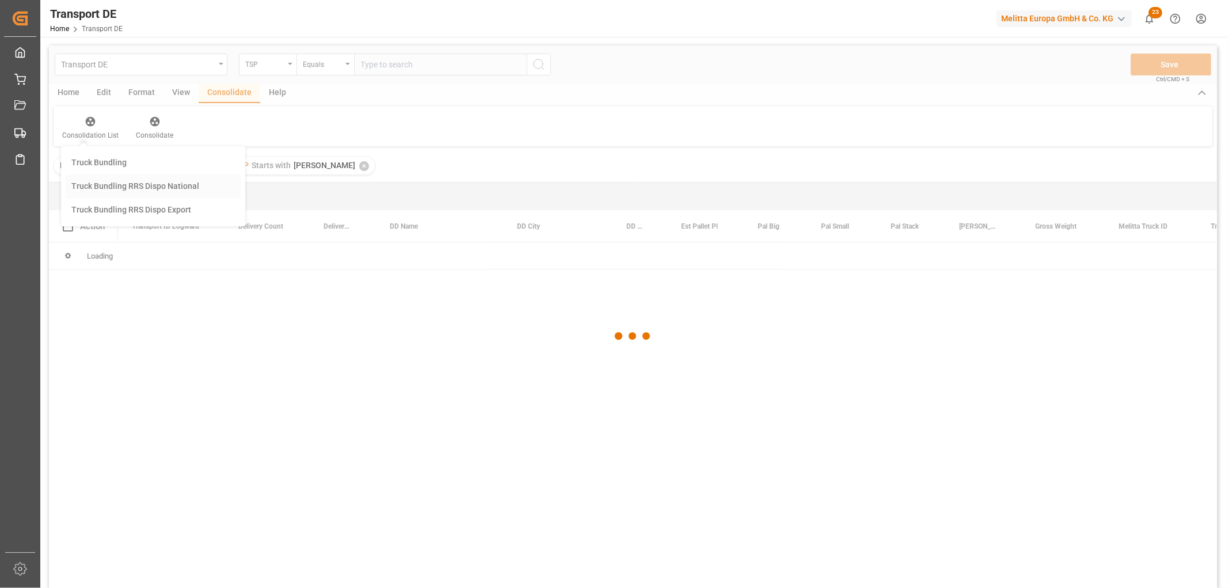
click at [108, 184] on div "Transport DE TSP Equals Save Ctrl/CMD + S Home Edit Format View Consolidate Hel…" at bounding box center [633, 331] width 1168 height 573
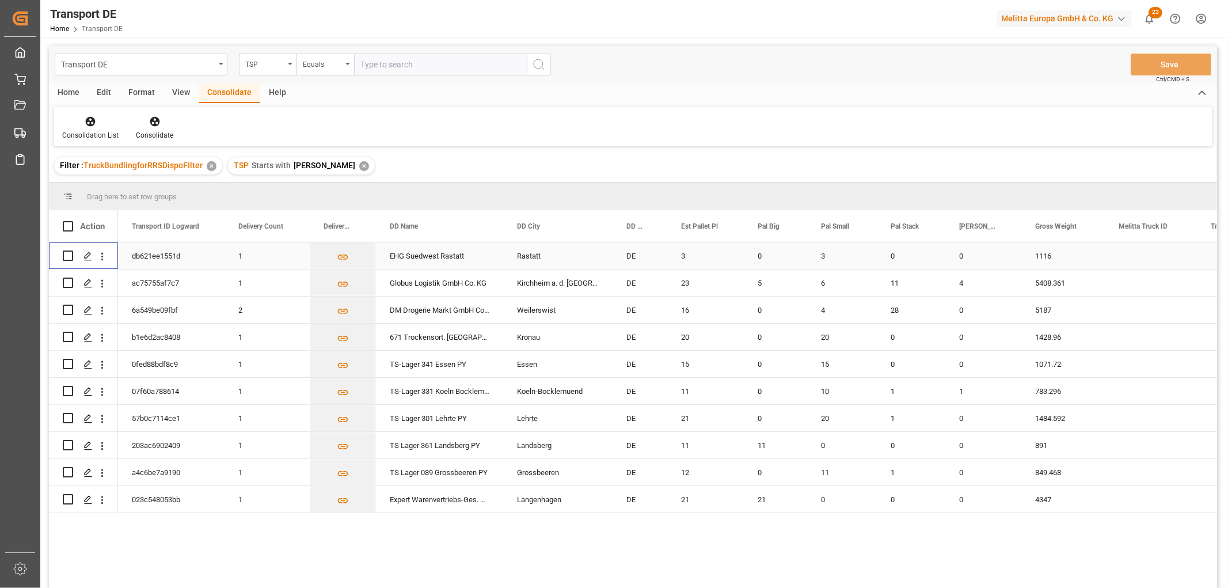
click at [66, 256] on input "Press Space to toggle row selection (unchecked)" at bounding box center [68, 255] width 10 height 10
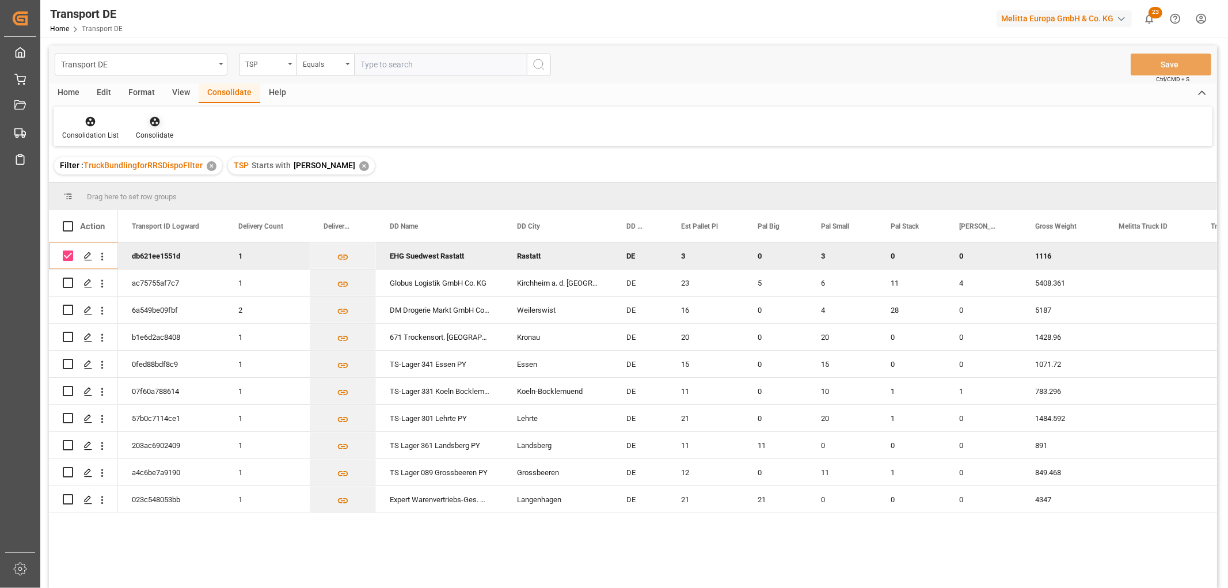
click at [151, 123] on icon at bounding box center [155, 122] width 12 height 12
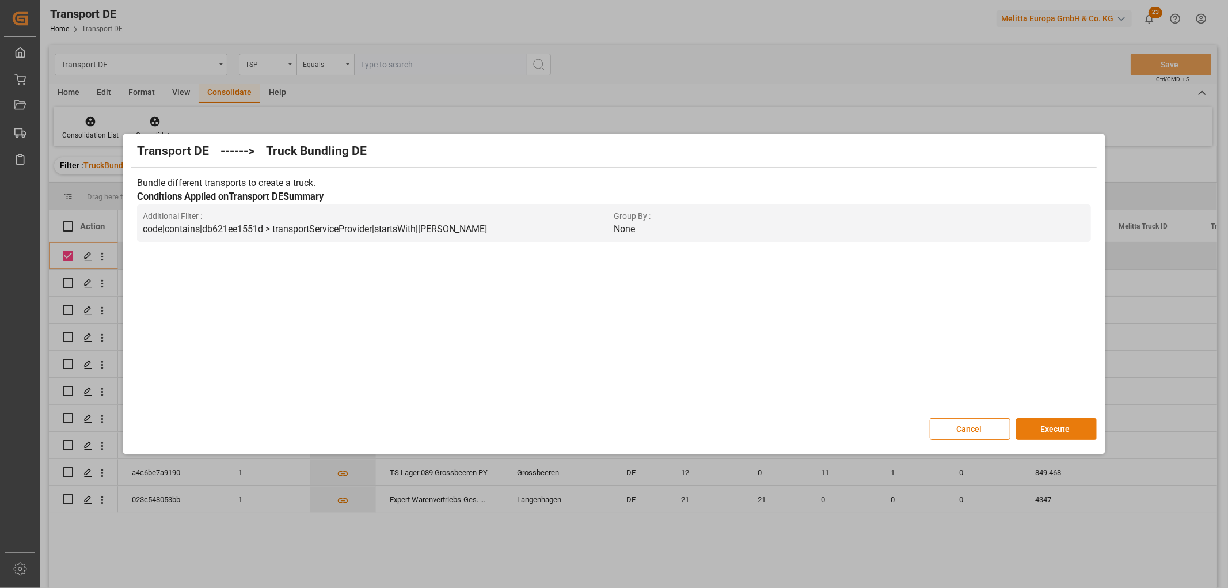
click at [1054, 428] on button "Execute" at bounding box center [1056, 429] width 81 height 22
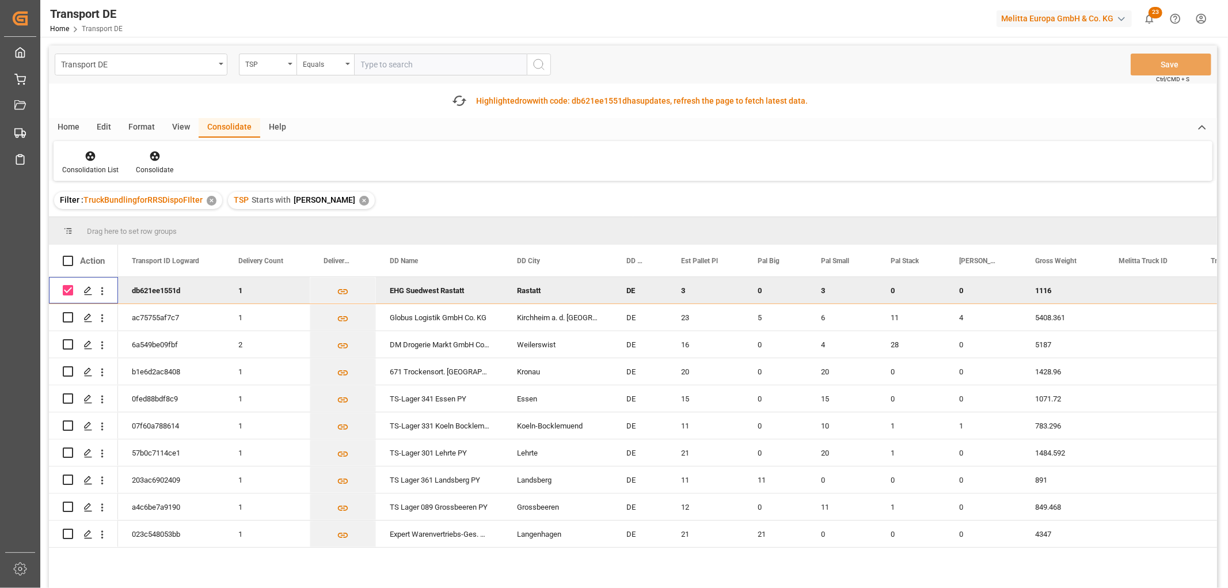
click at [70, 289] on input "Press Space to toggle row selection (checked)" at bounding box center [68, 290] width 10 height 10
checkbox input "false"
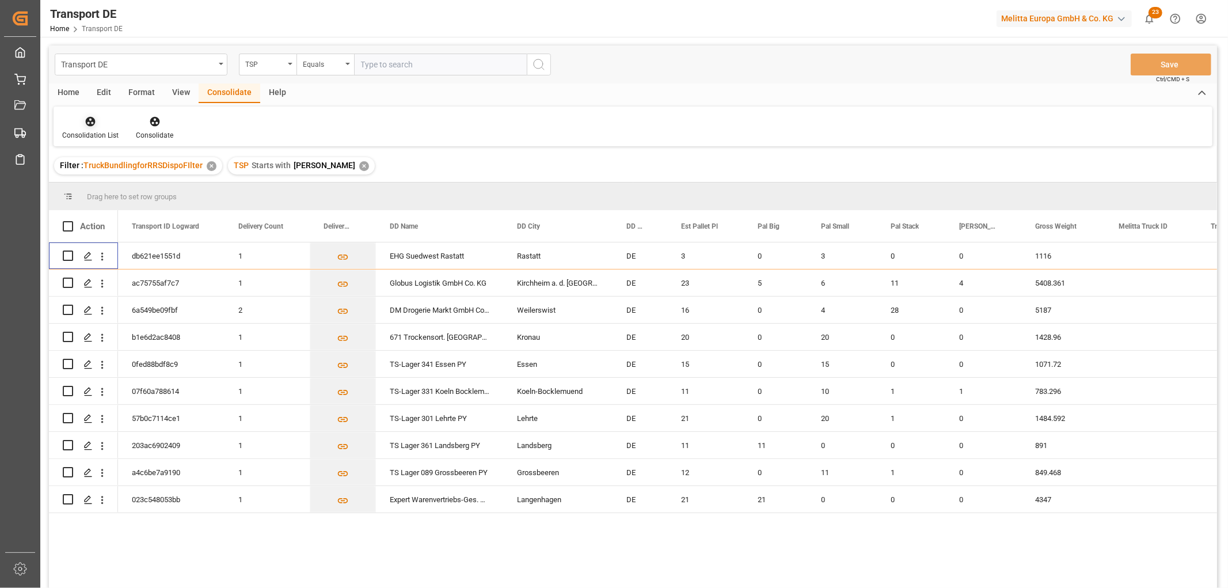
click at [85, 117] on icon at bounding box center [91, 122] width 12 height 12
click at [101, 182] on div "Truck Bundling RRS Dispo National" at bounding box center [135, 186] width 128 height 12
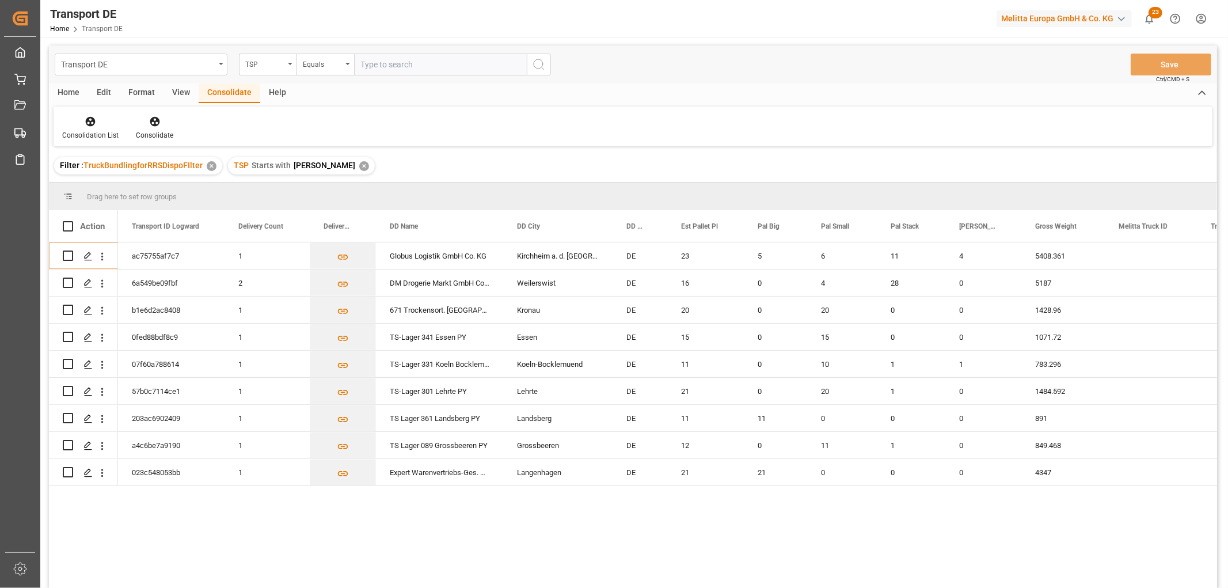
click at [359, 165] on div "✕" at bounding box center [364, 166] width 10 height 10
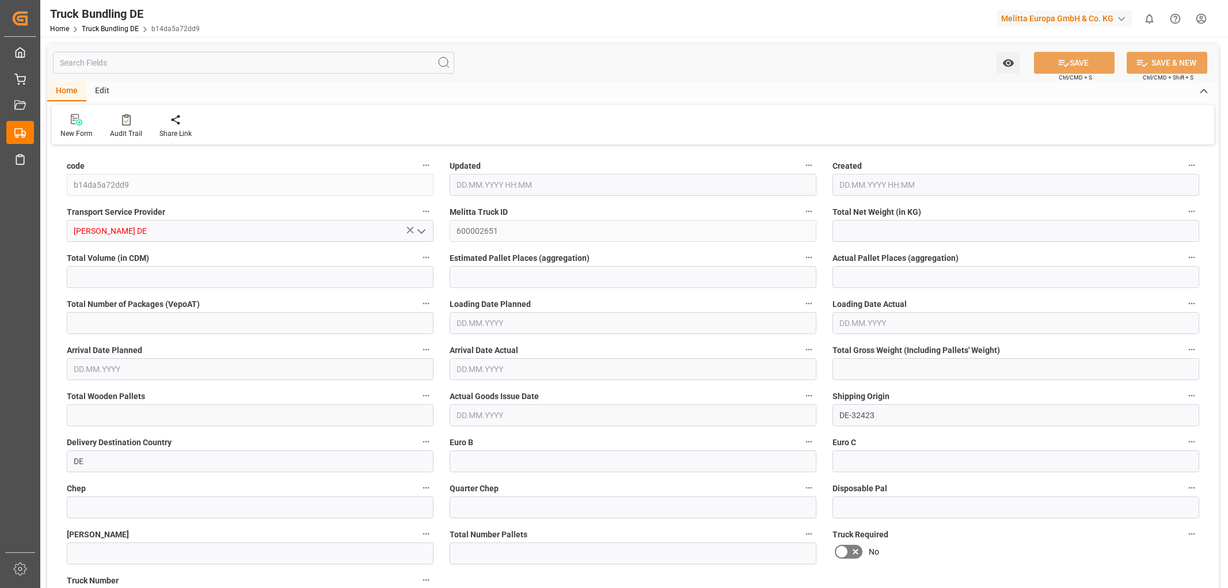
type input "926.208"
type input "2920.32"
type input "3"
type input "0"
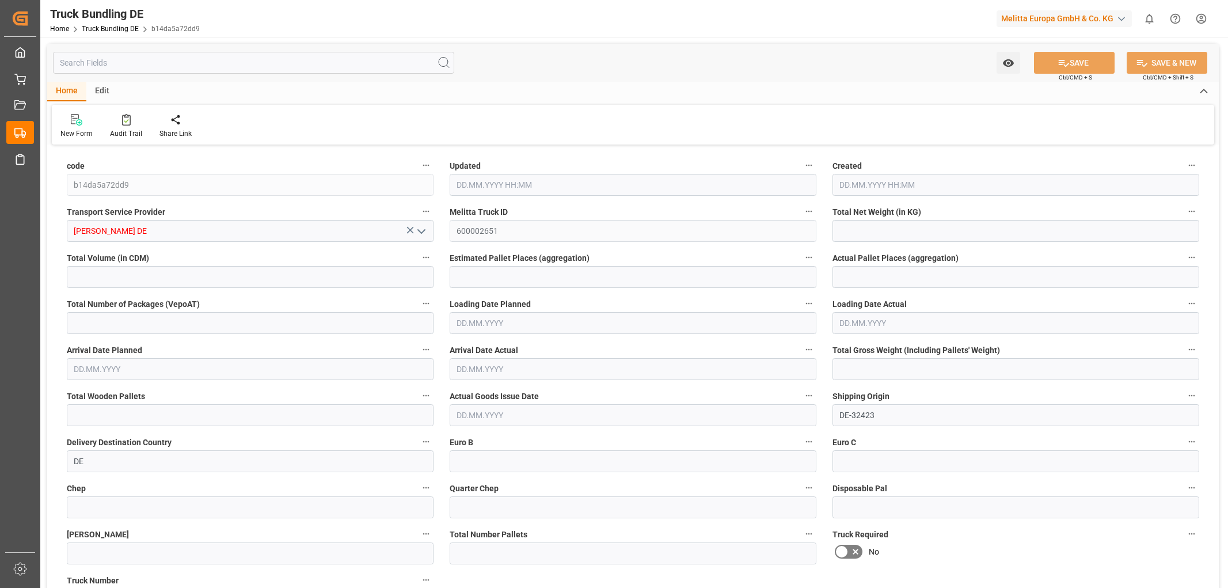
type input "1116"
type input "3"
type input "0"
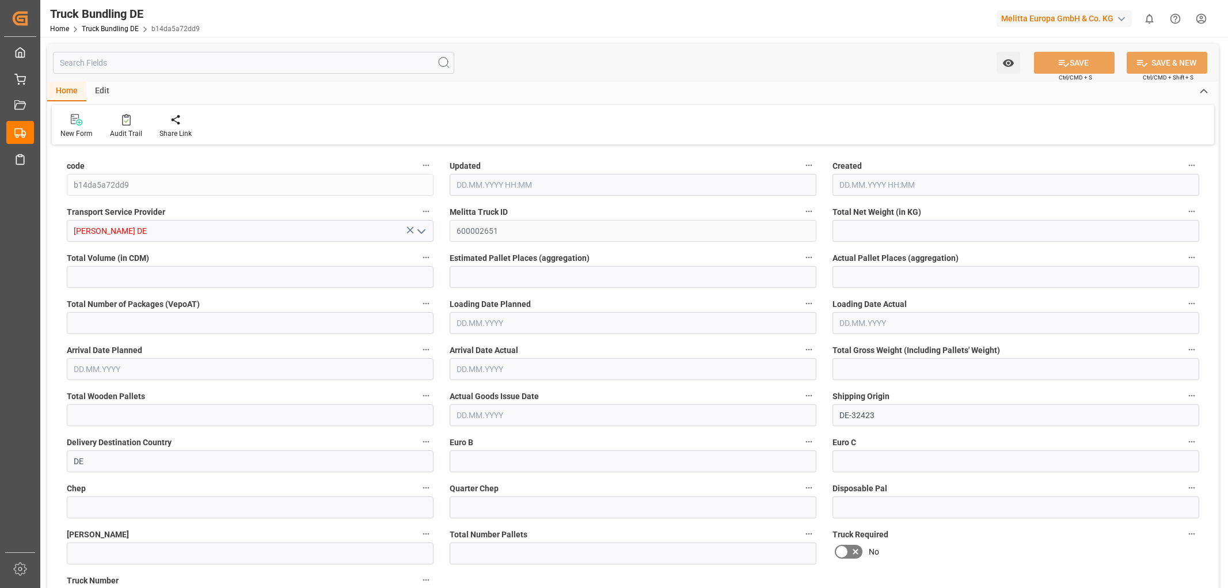
type input "0"
type input "16.09.2025 13:57"
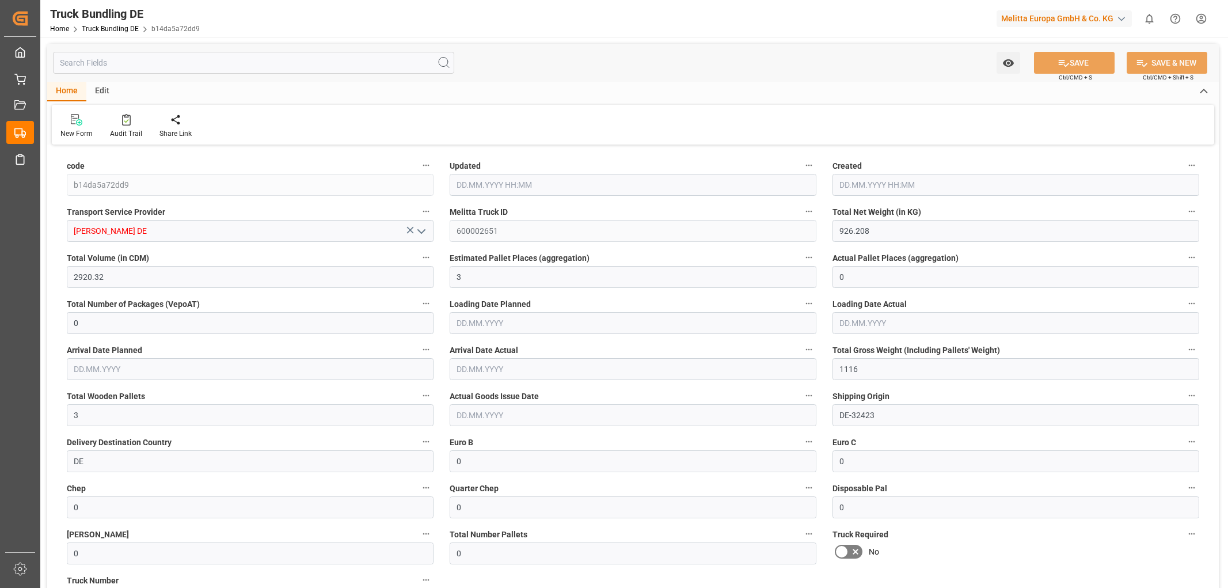
type input "16.09.2025 13:57"
type input "18.09.2025"
type input "22.09.2025"
type input "[DATE]"
type input "[DATE] 14:03"
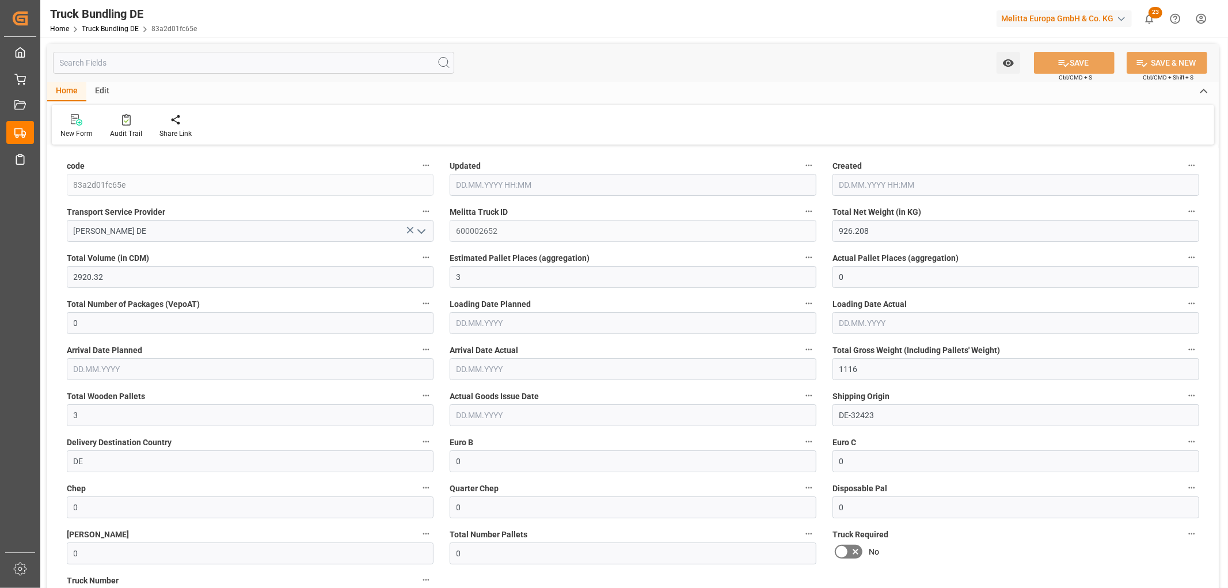
type input "[DATE] 14:03"
type input "[DATE]"
